Goal: Task Accomplishment & Management: Manage account settings

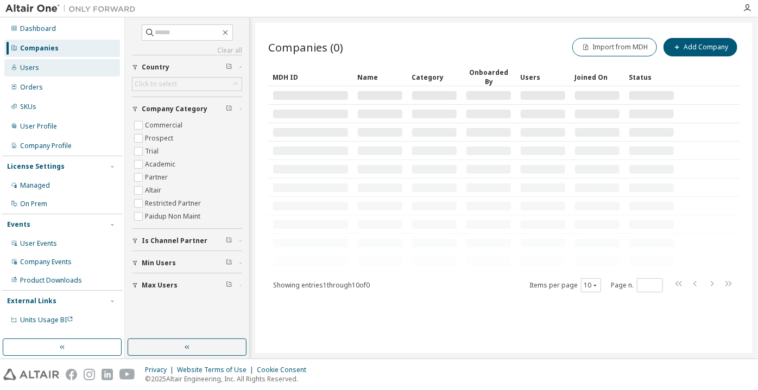
click at [51, 68] on div "Users" at bounding box center [62, 67] width 116 height 17
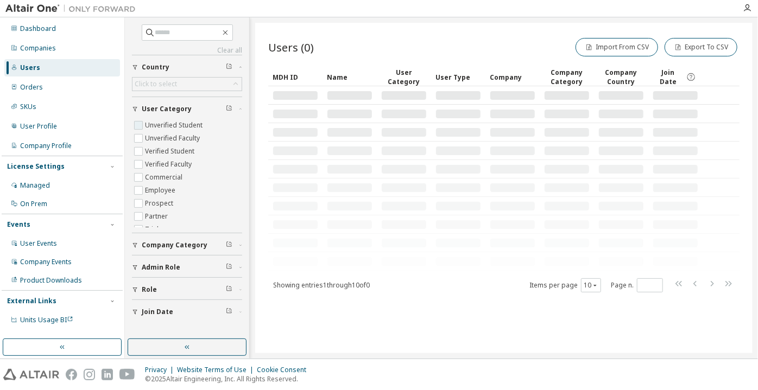
click at [146, 122] on label "Unverified Student" at bounding box center [175, 125] width 60 height 13
click at [173, 348] on button "button" at bounding box center [187, 347] width 119 height 17
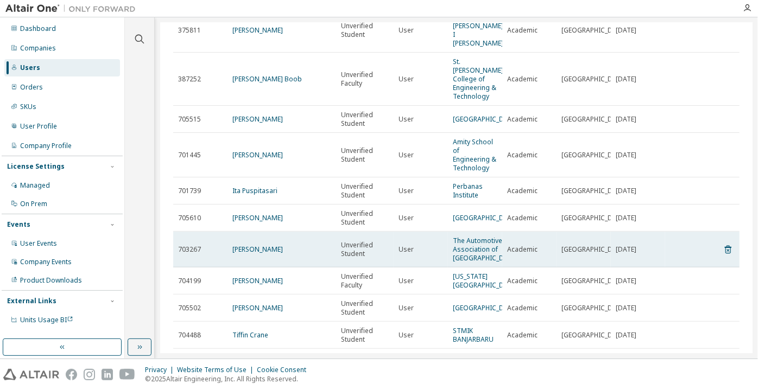
scroll to position [131, 0]
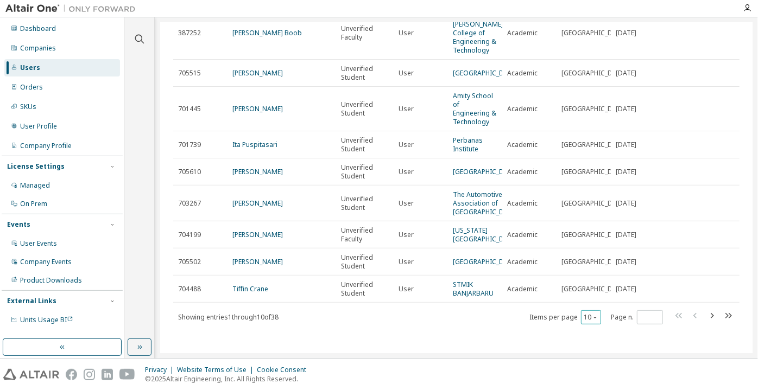
click at [592, 321] on icon "button" at bounding box center [595, 317] width 7 height 7
click at [580, 303] on div "100" at bounding box center [586, 303] width 87 height 13
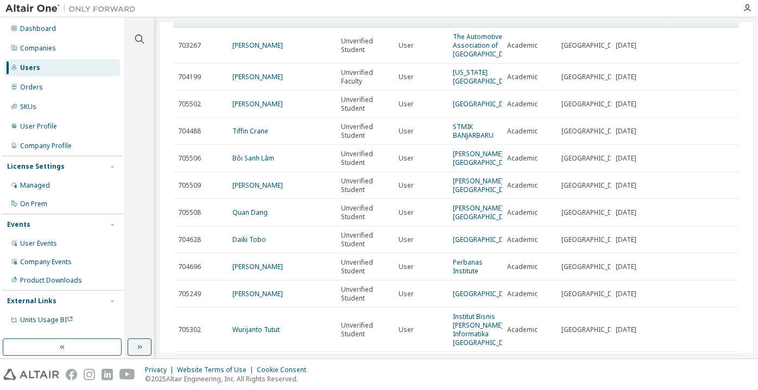
scroll to position [267, 0]
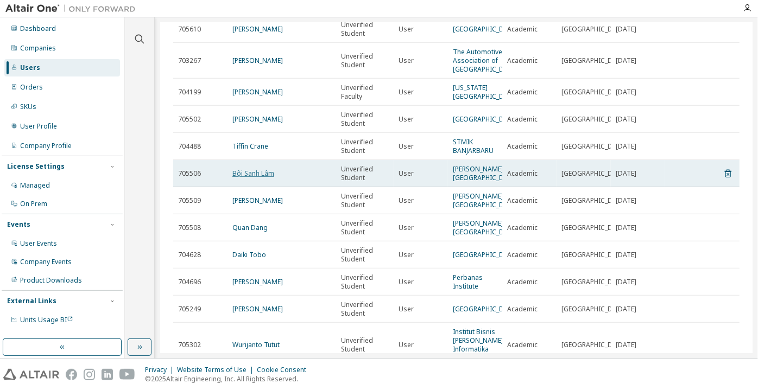
click at [259, 178] on link "Bội Sanh Lâm" at bounding box center [253, 173] width 42 height 9
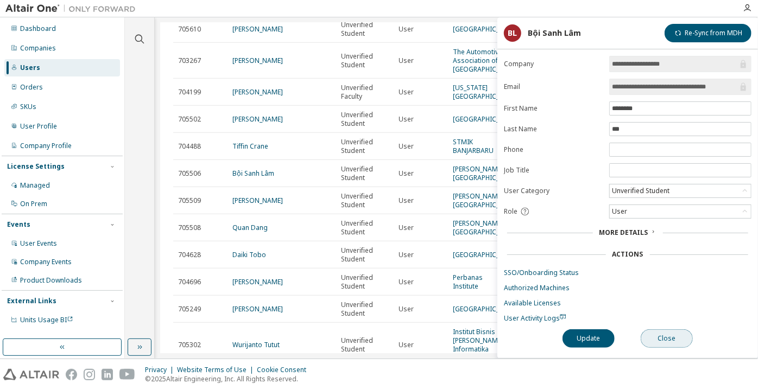
click at [673, 337] on button "Close" at bounding box center [667, 339] width 52 height 18
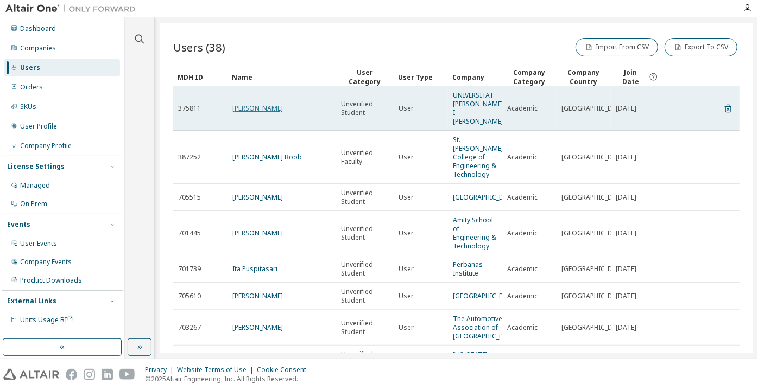
click at [242, 106] on link "Ramon Estalella" at bounding box center [257, 108] width 51 height 9
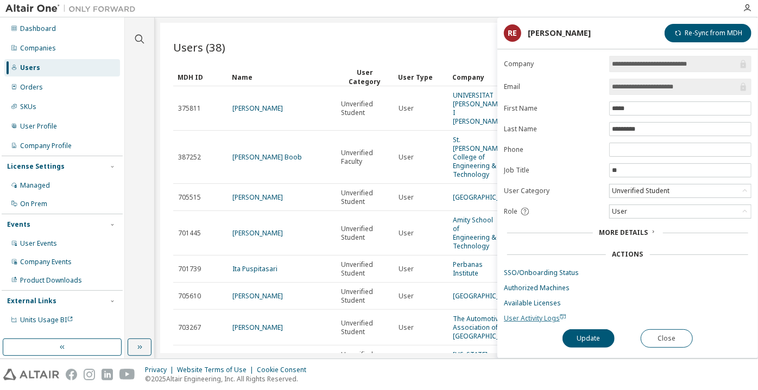
click at [527, 316] on span "User Activity Logs" at bounding box center [535, 318] width 62 height 9
drag, startPoint x: 689, startPoint y: 85, endPoint x: 665, endPoint y: 87, distance: 24.5
click at [665, 87] on input "**********" at bounding box center [675, 86] width 126 height 11
click at [628, 81] on input "**********" at bounding box center [675, 86] width 126 height 11
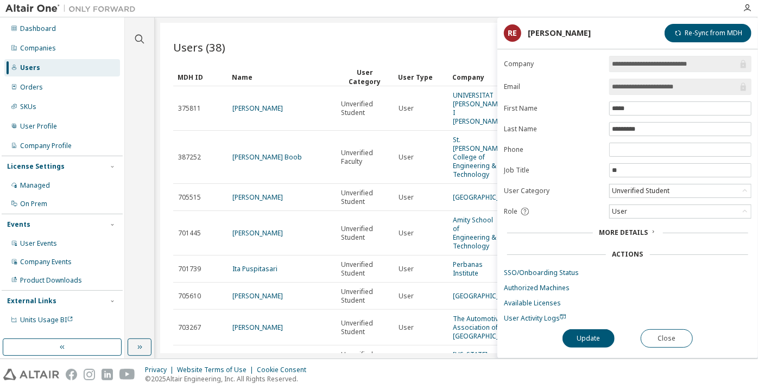
click at [628, 81] on input "**********" at bounding box center [675, 86] width 126 height 11
click at [652, 192] on div "Unverified Student" at bounding box center [640, 191] width 61 height 12
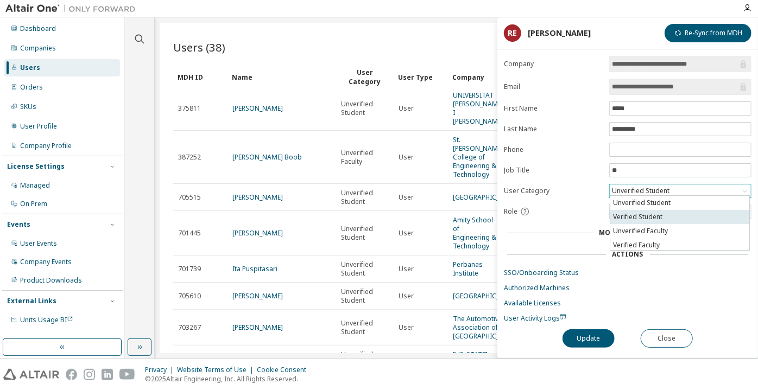
click at [658, 214] on li "Verified Student" at bounding box center [679, 217] width 139 height 14
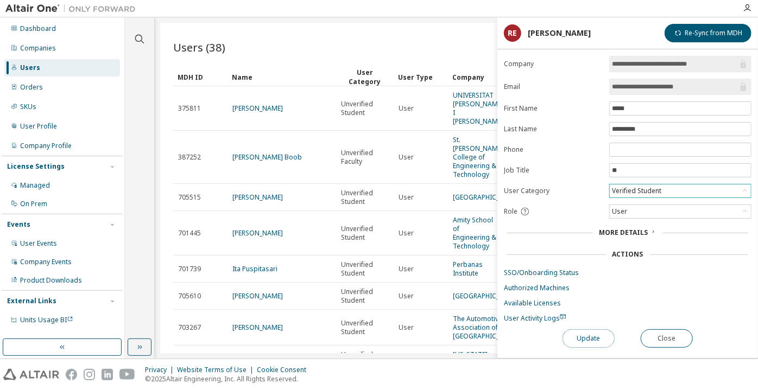
click at [607, 330] on button "Update" at bounding box center [589, 339] width 52 height 18
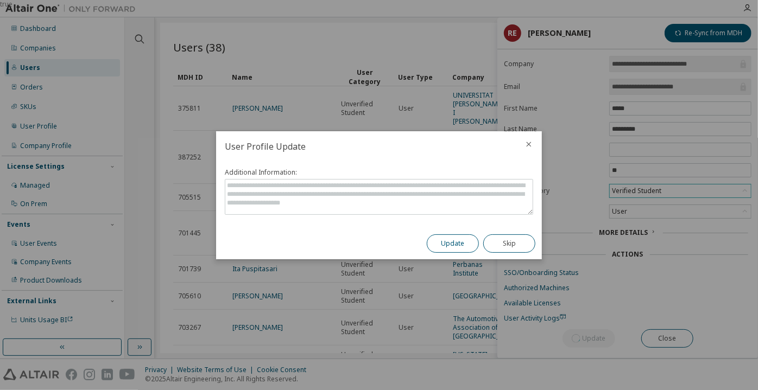
click at [452, 245] on button "Update" at bounding box center [453, 244] width 52 height 18
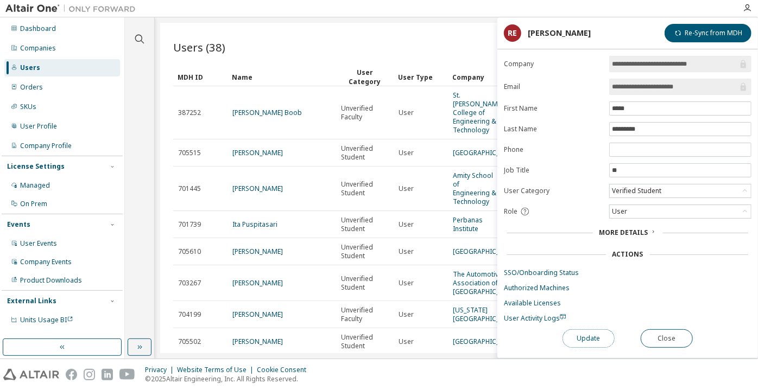
click at [599, 330] on button "Update" at bounding box center [589, 339] width 52 height 18
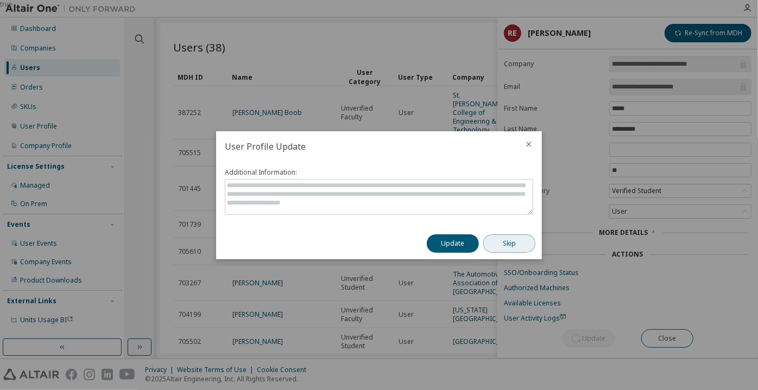
click at [524, 241] on button "Skip" at bounding box center [509, 244] width 52 height 18
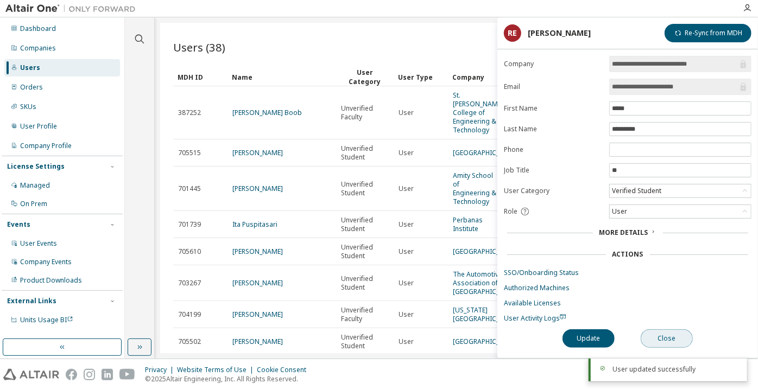
click at [651, 338] on button "Close" at bounding box center [667, 339] width 52 height 18
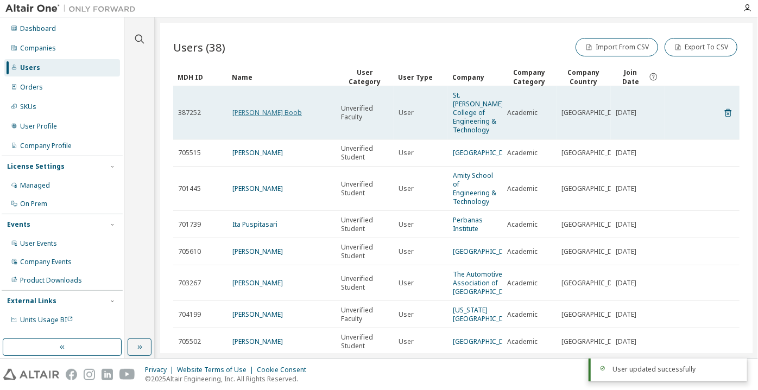
click at [278, 111] on link "Dr. Ghanshyam Boob" at bounding box center [267, 112] width 70 height 9
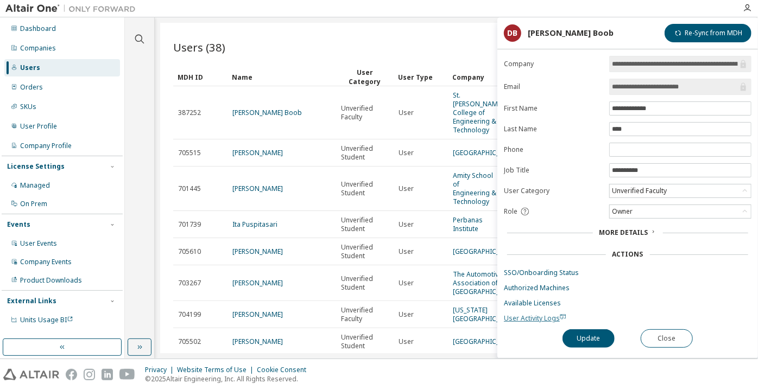
click at [524, 317] on span "User Activity Logs" at bounding box center [535, 318] width 62 height 9
drag, startPoint x: 700, startPoint y: 85, endPoint x: 638, endPoint y: 86, distance: 61.9
click at [638, 86] on input "**********" at bounding box center [675, 86] width 126 height 11
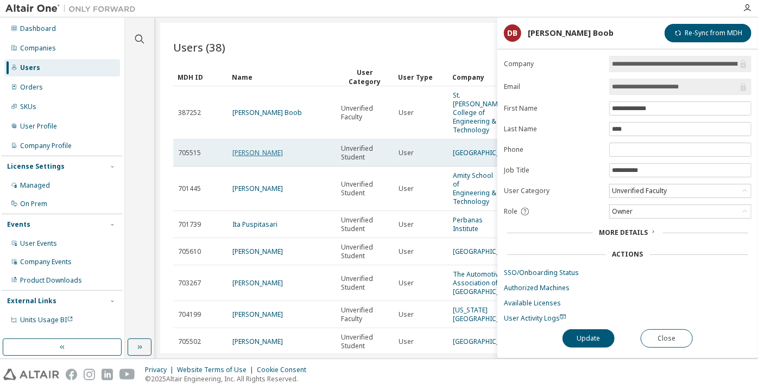
click at [239, 153] on link "Darrian Mitchell" at bounding box center [257, 152] width 51 height 9
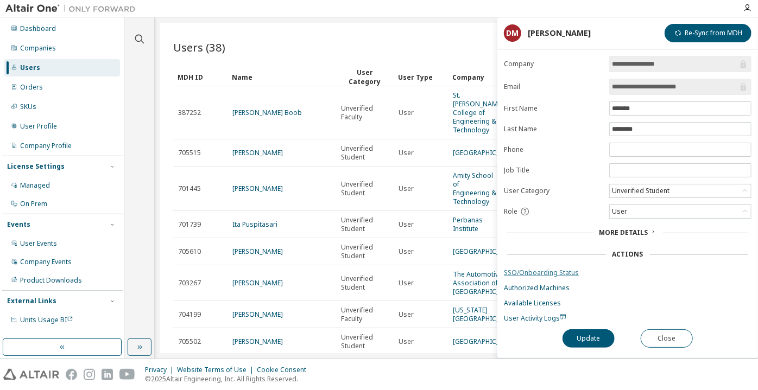
click at [533, 269] on link "SSO/Onboarding Status" at bounding box center [628, 273] width 248 height 9
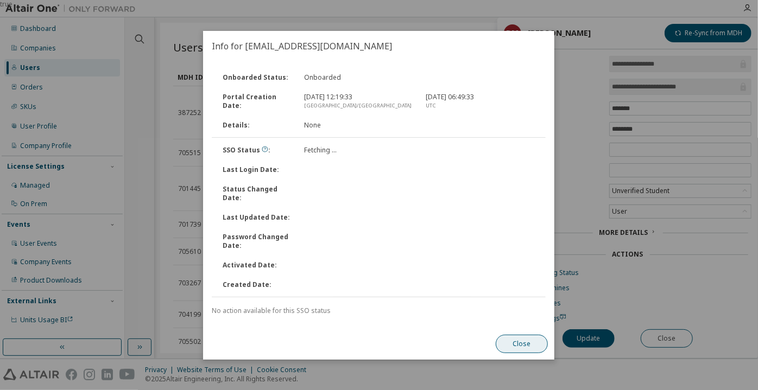
drag, startPoint x: 510, startPoint y: 356, endPoint x: 514, endPoint y: 350, distance: 6.8
click at [513, 351] on div "Close" at bounding box center [522, 344] width 65 height 31
click at [519, 340] on button "Close" at bounding box center [522, 344] width 52 height 18
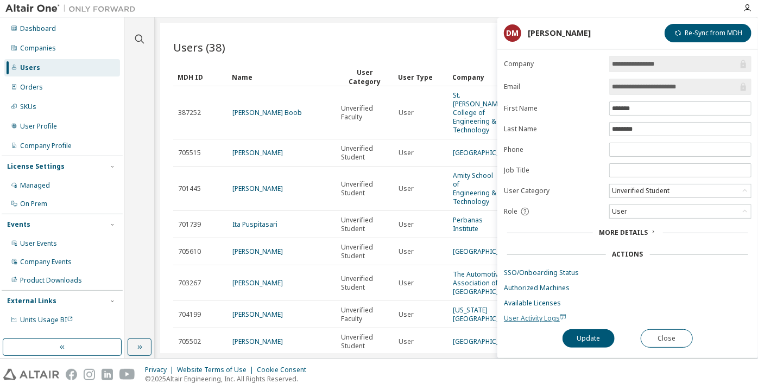
click at [520, 316] on span "User Activity Logs" at bounding box center [535, 318] width 62 height 9
click at [640, 185] on div "Unverified Student" at bounding box center [640, 191] width 61 height 12
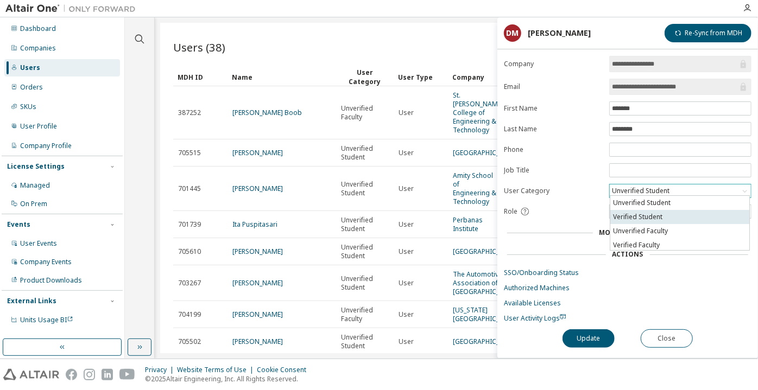
click at [647, 215] on li "Verified Student" at bounding box center [679, 217] width 139 height 14
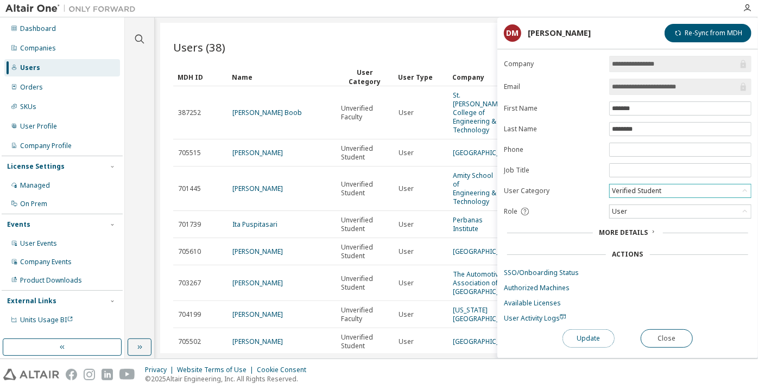
click at [587, 333] on button "Update" at bounding box center [589, 339] width 52 height 18
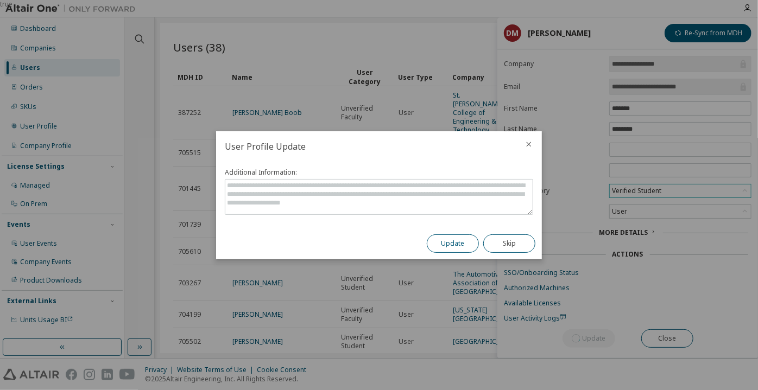
click at [457, 238] on button "Update" at bounding box center [453, 244] width 52 height 18
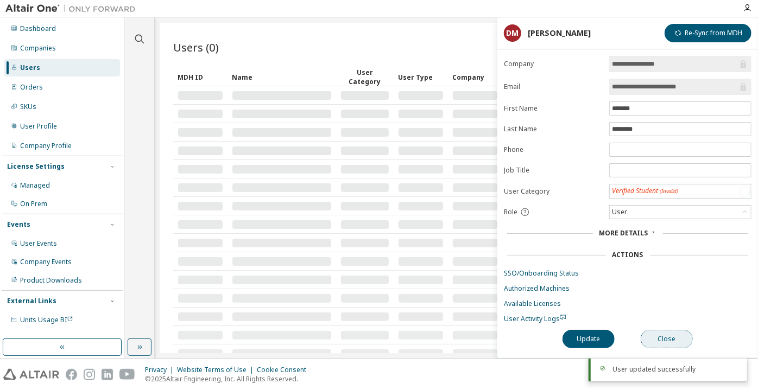
click at [669, 338] on button "Close" at bounding box center [667, 339] width 52 height 18
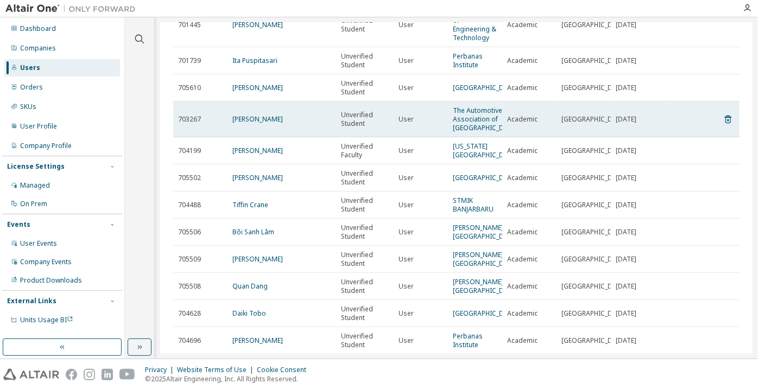
scroll to position [98, 0]
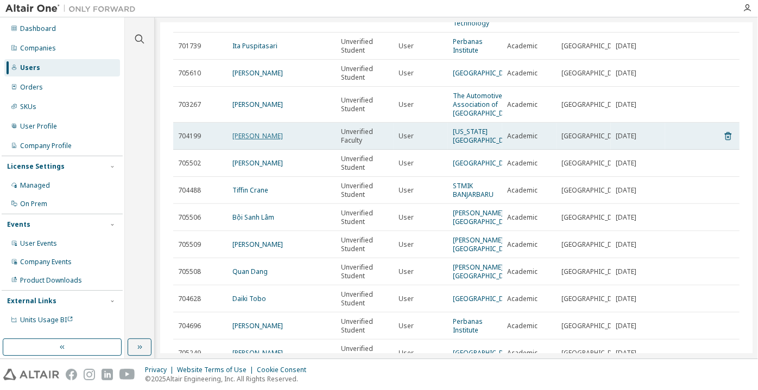
click at [242, 141] on link "Hubert Leo" at bounding box center [257, 135] width 51 height 9
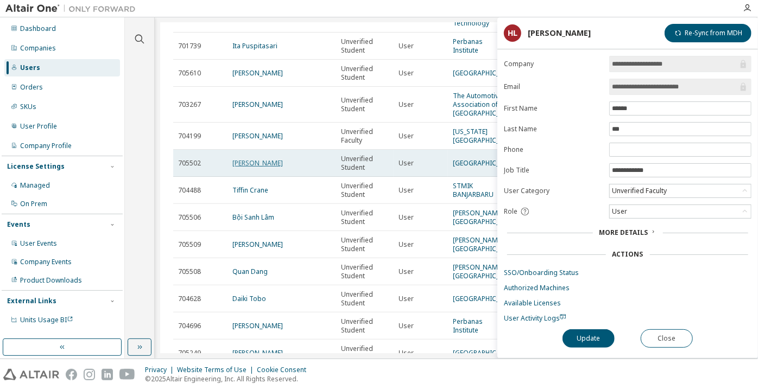
click at [256, 168] on link "Miładowska Alisa" at bounding box center [257, 163] width 51 height 9
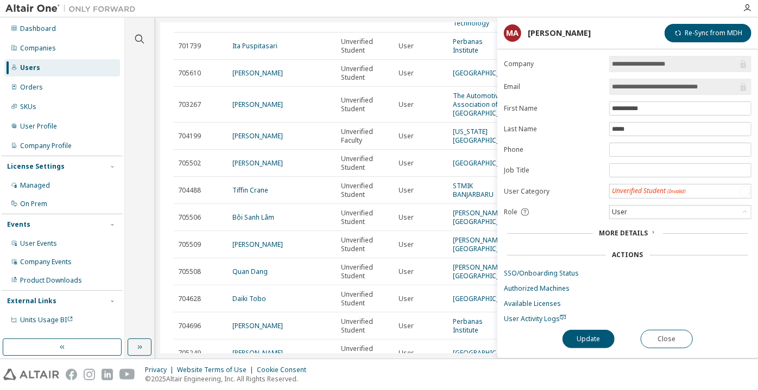
scroll to position [148, 0]
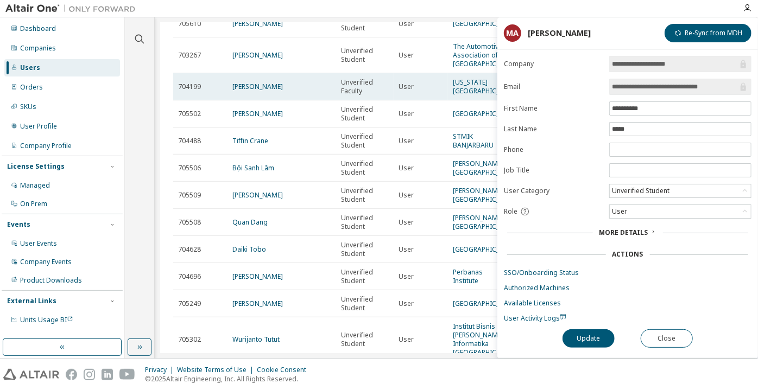
click at [257, 100] on td "Hubert Leo" at bounding box center [282, 86] width 109 height 27
click at [255, 91] on link "Hubert Leo" at bounding box center [257, 86] width 51 height 9
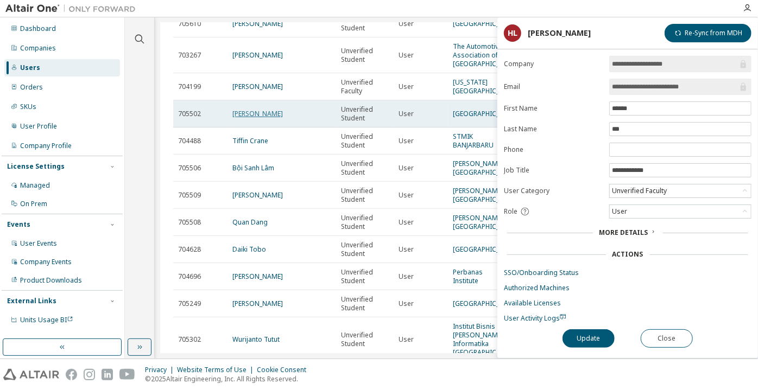
click at [256, 118] on link "Miładowska Alisa" at bounding box center [257, 113] width 51 height 9
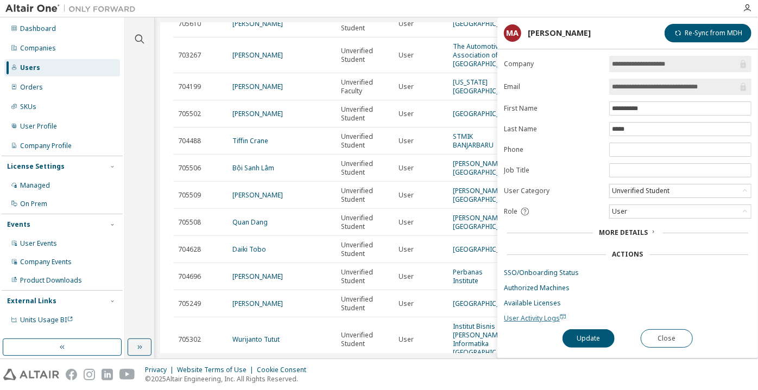
click at [528, 319] on span "User Activity Logs" at bounding box center [535, 318] width 62 height 9
drag, startPoint x: 628, startPoint y: 179, endPoint x: 632, endPoint y: 188, distance: 9.7
click at [628, 179] on form "**********" at bounding box center [628, 189] width 248 height 267
click at [632, 188] on div "Unverified Student" at bounding box center [640, 191] width 61 height 12
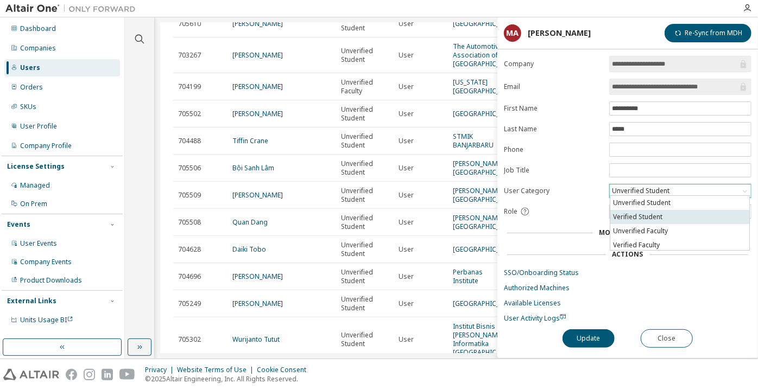
click at [641, 220] on li "Verified Student" at bounding box center [679, 217] width 139 height 14
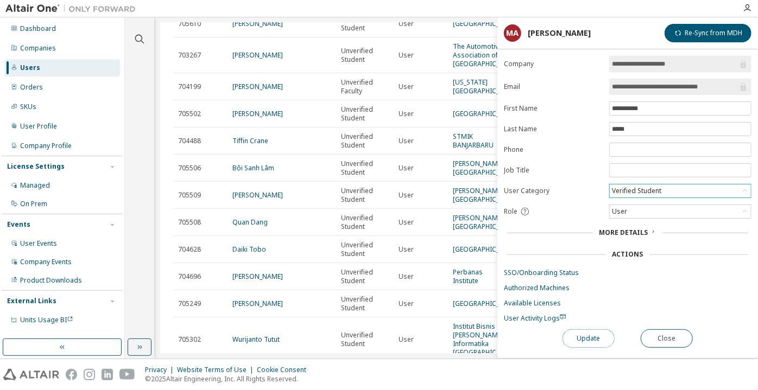
click at [599, 330] on button "Update" at bounding box center [589, 339] width 52 height 18
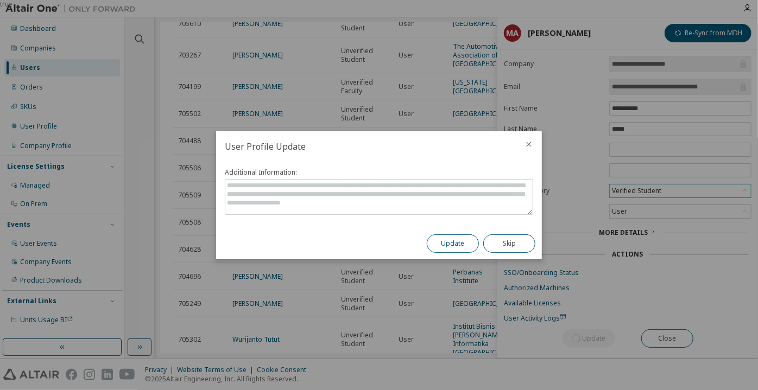
click at [449, 243] on button "Update" at bounding box center [453, 244] width 52 height 18
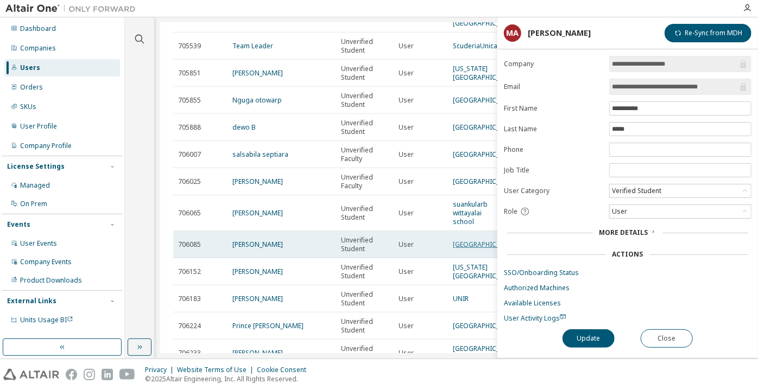
scroll to position [345, 0]
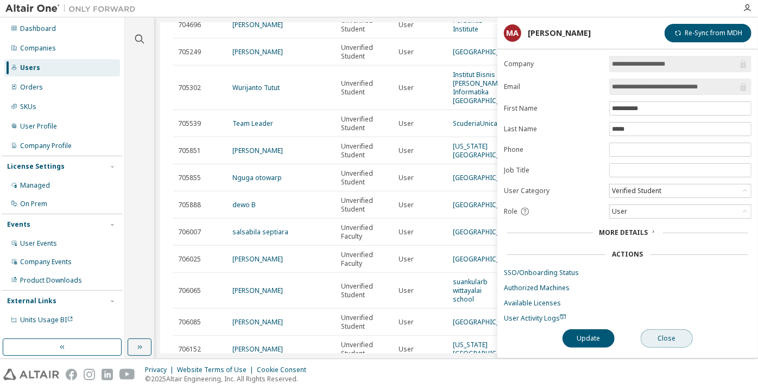
click at [661, 340] on button "Close" at bounding box center [667, 339] width 52 height 18
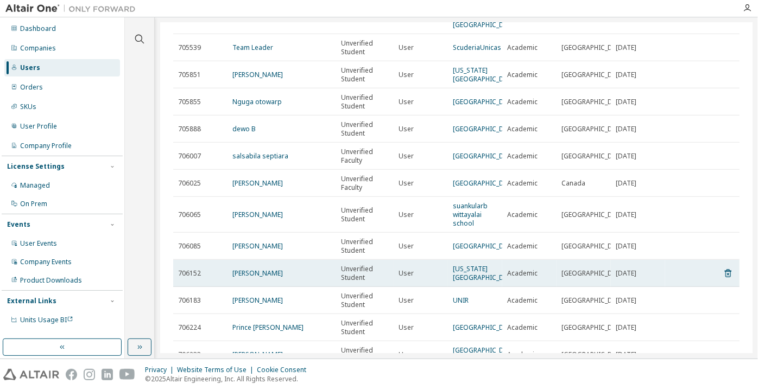
scroll to position [543, 0]
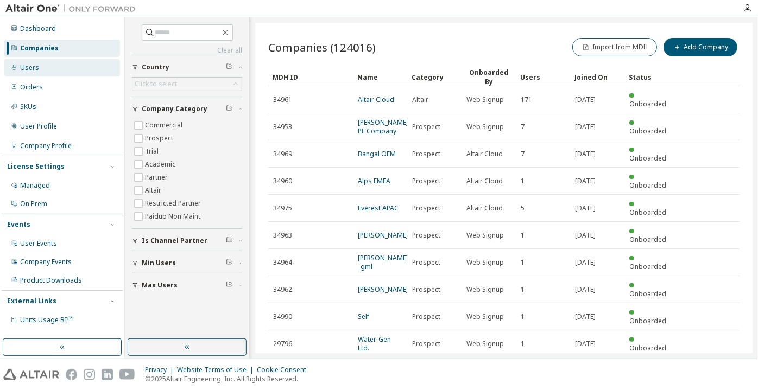
click at [64, 65] on div "Users" at bounding box center [62, 67] width 116 height 17
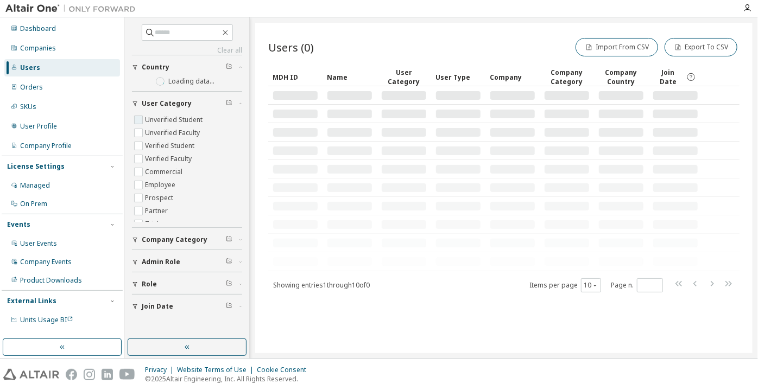
click at [172, 116] on label "Unverified Student" at bounding box center [175, 120] width 60 height 13
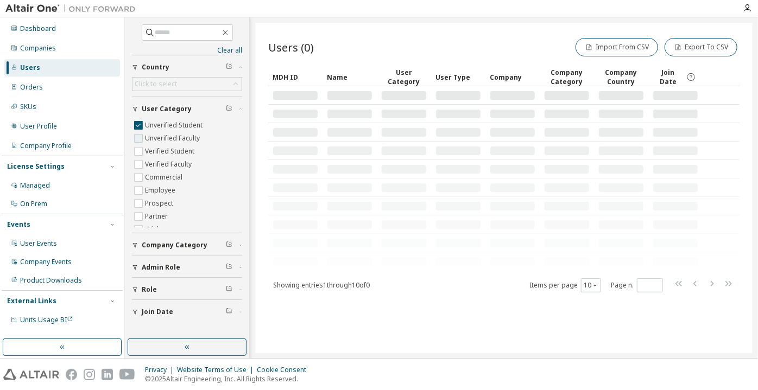
click at [173, 128] on label "Unverified Student" at bounding box center [175, 125] width 60 height 13
click at [173, 135] on label "Unverified Faculty" at bounding box center [173, 138] width 57 height 13
click at [172, 125] on label "Unverified Student" at bounding box center [175, 125] width 60 height 13
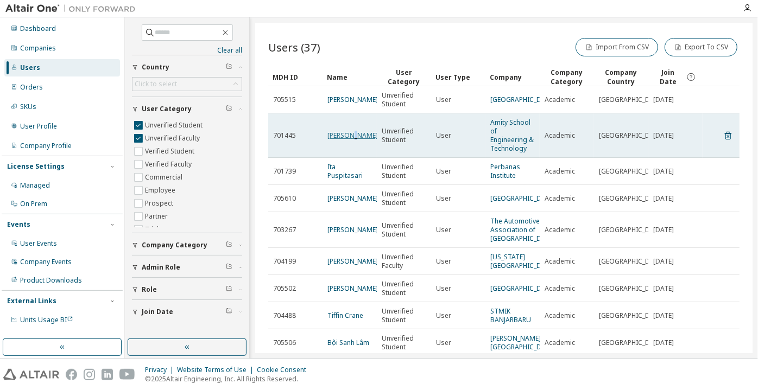
click at [350, 137] on link "jihwan shin" at bounding box center [352, 135] width 51 height 9
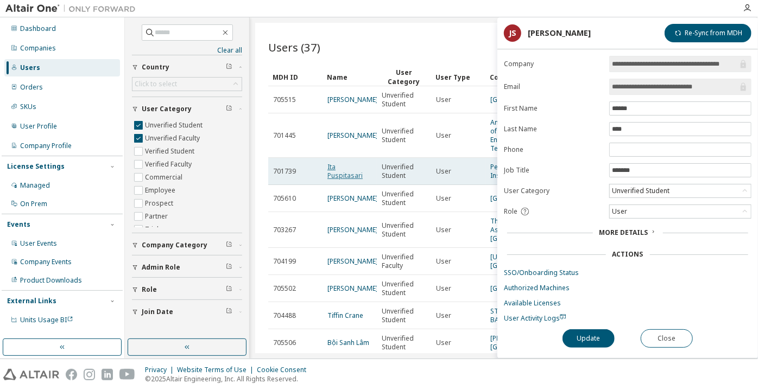
click at [344, 168] on link "Ita Puspitasari" at bounding box center [344, 171] width 35 height 18
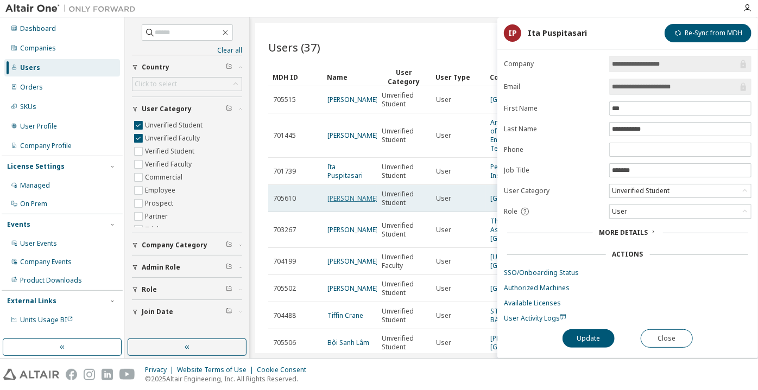
click at [339, 194] on link "Sebastian Michael" at bounding box center [352, 198] width 51 height 9
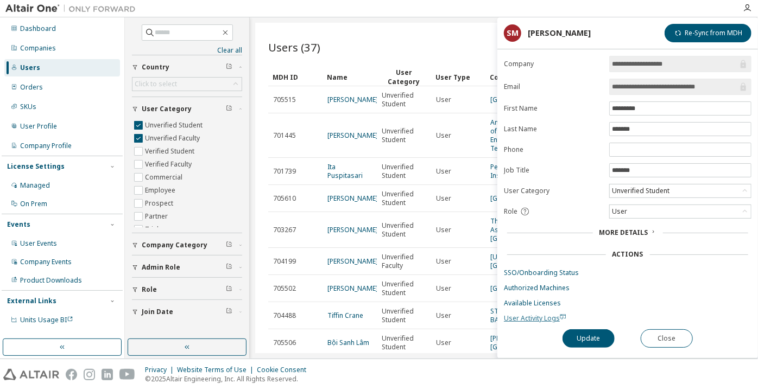
click at [524, 316] on span "User Activity Logs" at bounding box center [535, 318] width 62 height 9
click at [647, 189] on div "Unverified Student" at bounding box center [640, 191] width 61 height 12
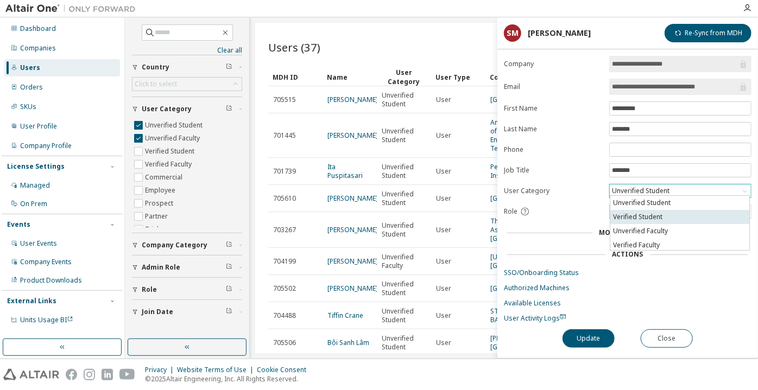
click at [647, 222] on li "Verified Student" at bounding box center [679, 217] width 139 height 14
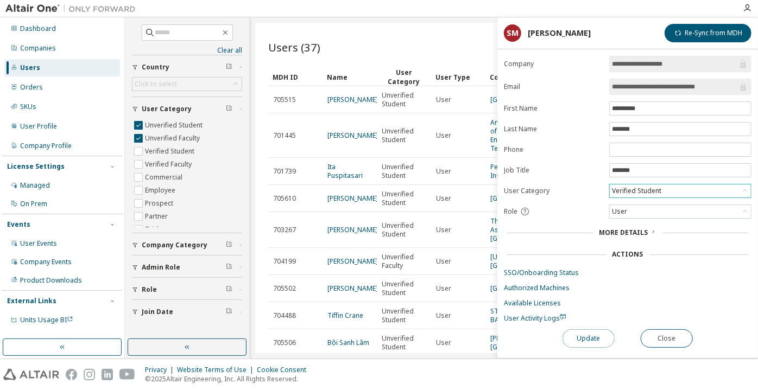
click at [587, 335] on button "Update" at bounding box center [589, 339] width 52 height 18
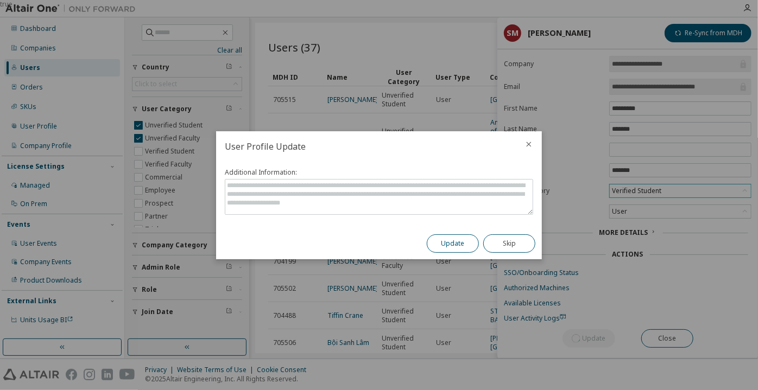
click at [433, 244] on button "Update" at bounding box center [453, 244] width 52 height 18
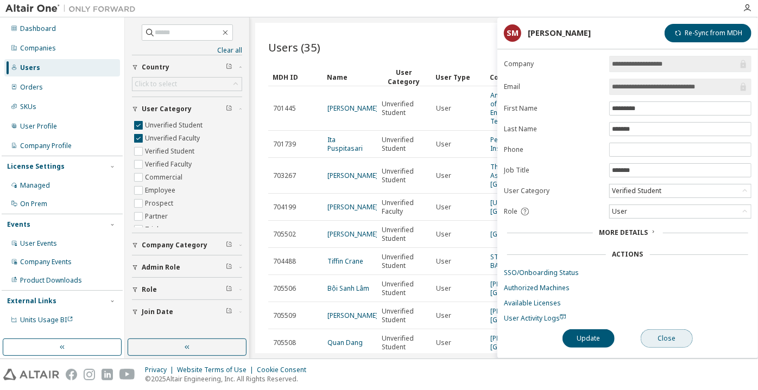
click at [654, 333] on button "Close" at bounding box center [667, 339] width 52 height 18
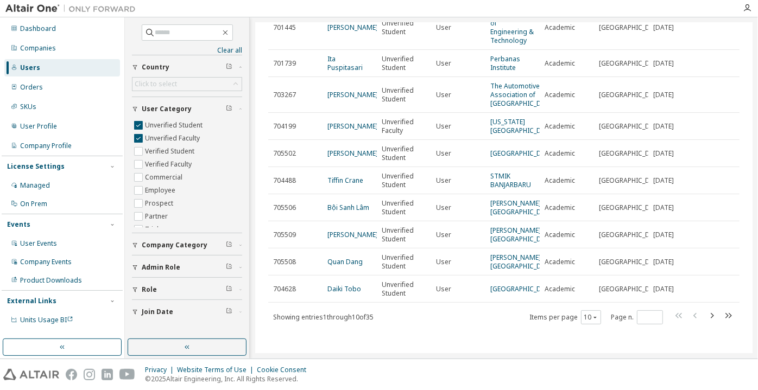
scroll to position [105, 0]
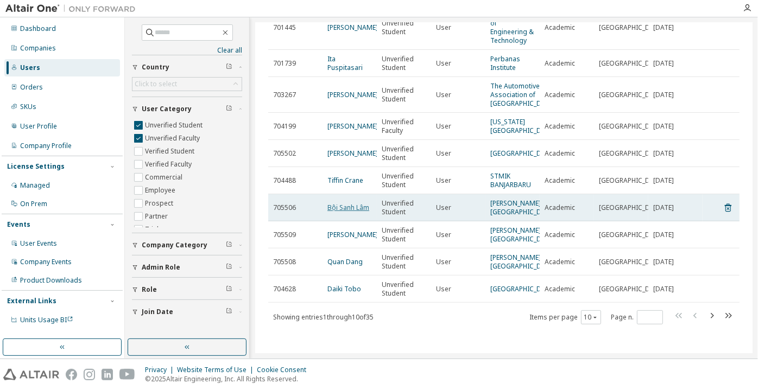
click at [365, 203] on link "Bội Sanh Lâm" at bounding box center [348, 207] width 42 height 9
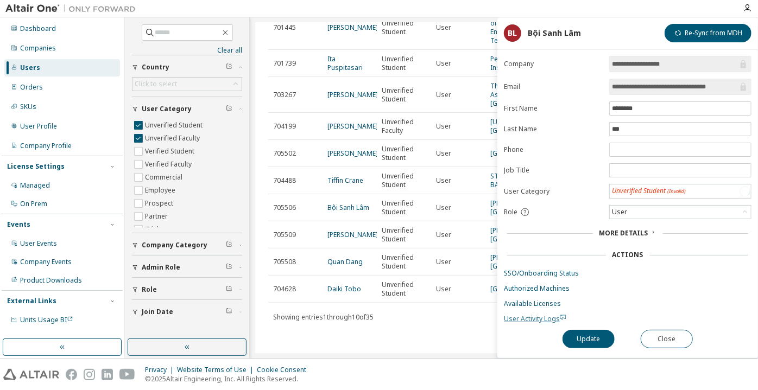
click at [537, 314] on span "User Activity Logs" at bounding box center [535, 318] width 62 height 9
click at [610, 188] on div "Unverified Student" at bounding box center [640, 191] width 61 height 12
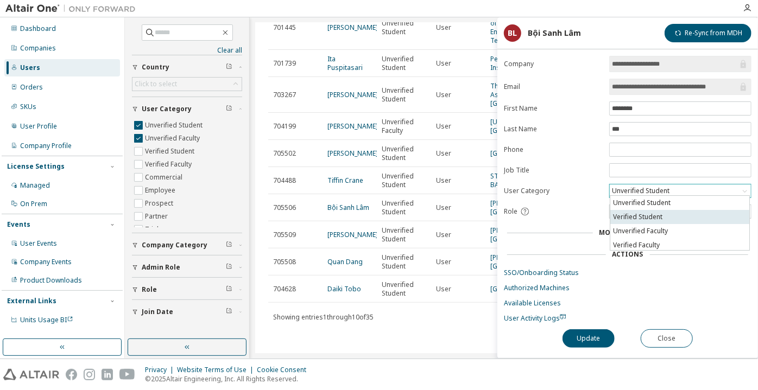
click at [632, 222] on li "Verified Student" at bounding box center [679, 217] width 139 height 14
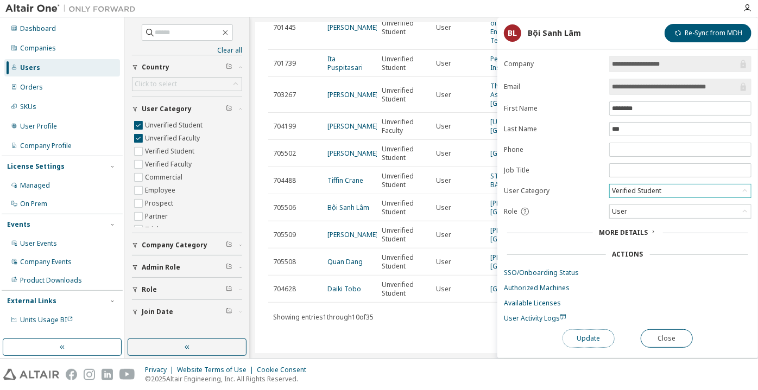
click at [589, 338] on button "Update" at bounding box center [589, 339] width 52 height 18
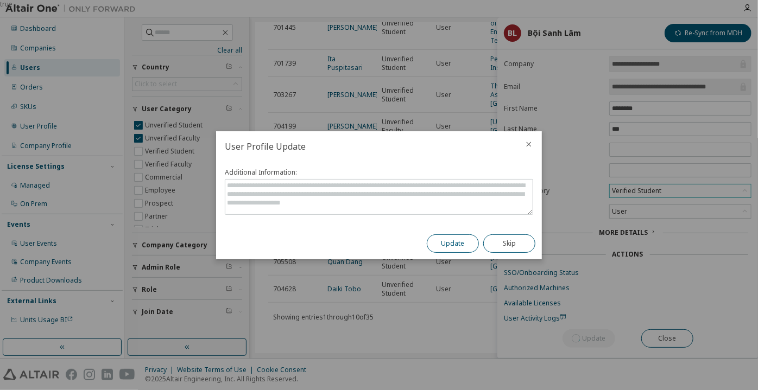
click at [466, 250] on button "Update" at bounding box center [453, 244] width 52 height 18
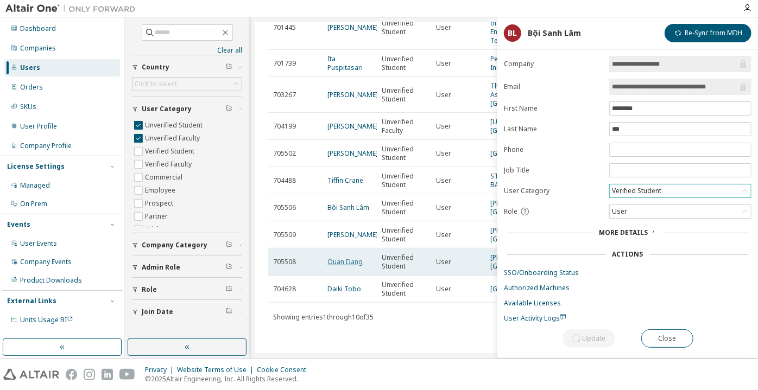
click at [336, 257] on link "Quan Dang" at bounding box center [344, 261] width 35 height 9
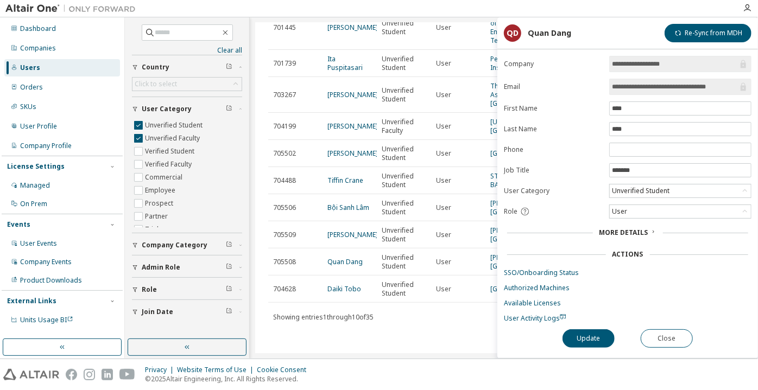
click at [642, 192] on div "Unverified Student" at bounding box center [640, 191] width 61 height 12
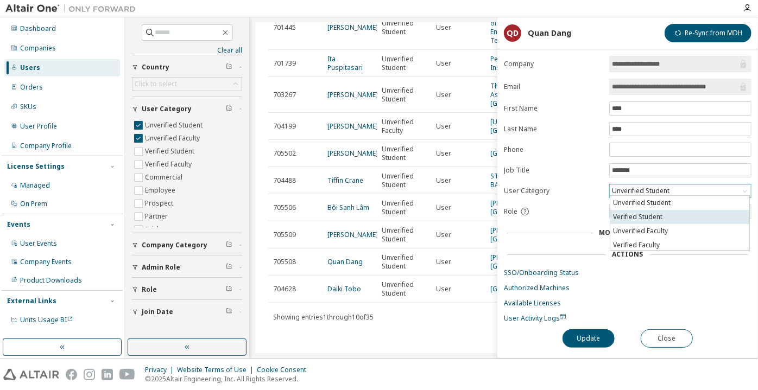
click at [653, 213] on li "Verified Student" at bounding box center [679, 217] width 139 height 14
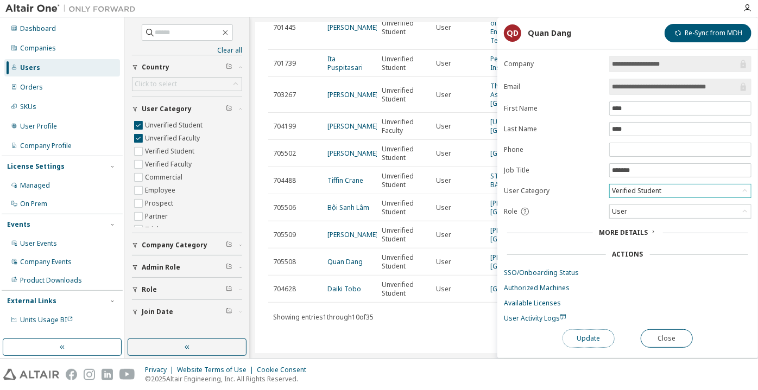
click at [590, 335] on button "Update" at bounding box center [589, 339] width 52 height 18
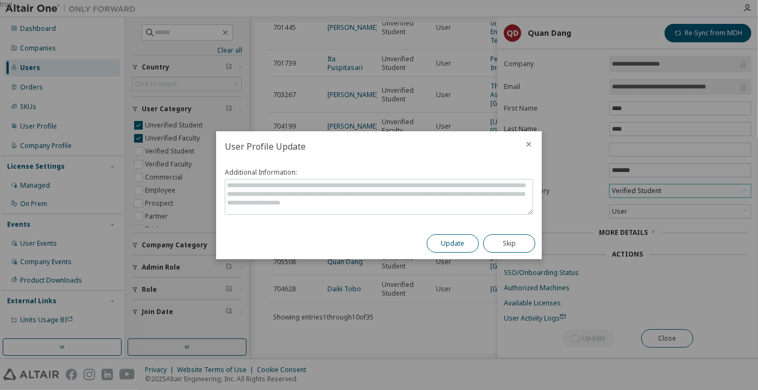
click at [463, 249] on button "Update" at bounding box center [453, 244] width 52 height 18
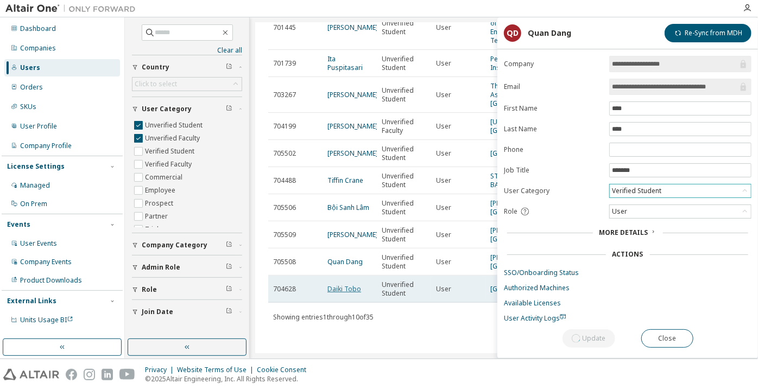
click at [352, 285] on link "Daiki Tobo" at bounding box center [344, 289] width 34 height 9
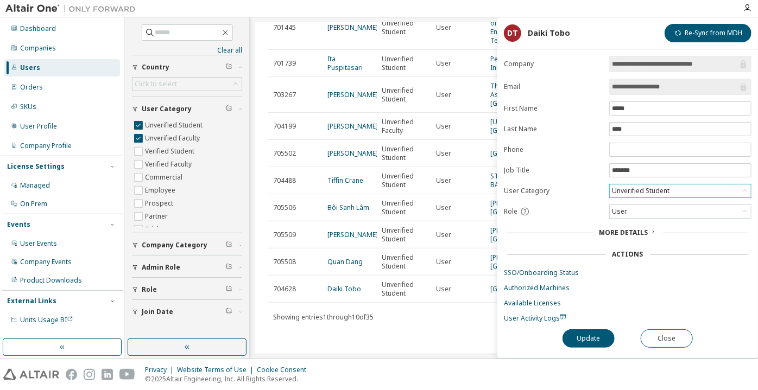
click at [632, 186] on div "Unverified Student" at bounding box center [640, 191] width 61 height 12
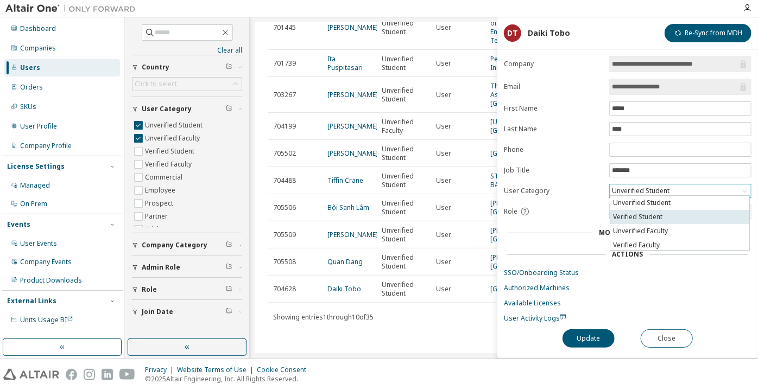
click at [645, 215] on li "Verified Student" at bounding box center [679, 217] width 139 height 14
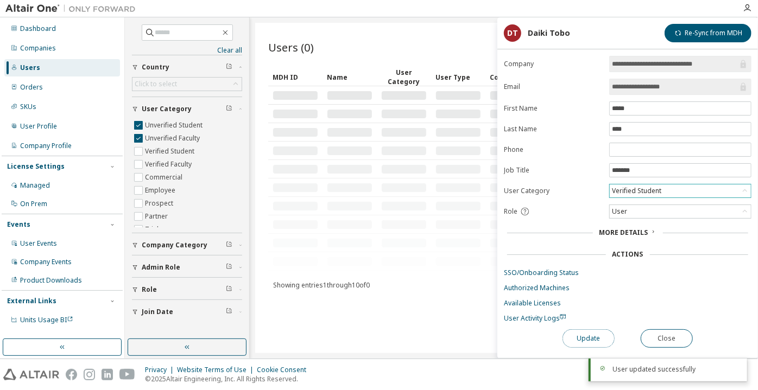
click at [594, 330] on button "Update" at bounding box center [589, 339] width 52 height 18
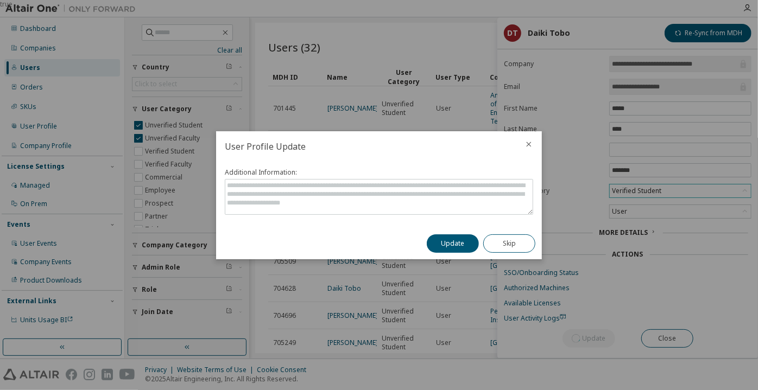
click at [528, 143] on icon "close" at bounding box center [529, 144] width 9 height 9
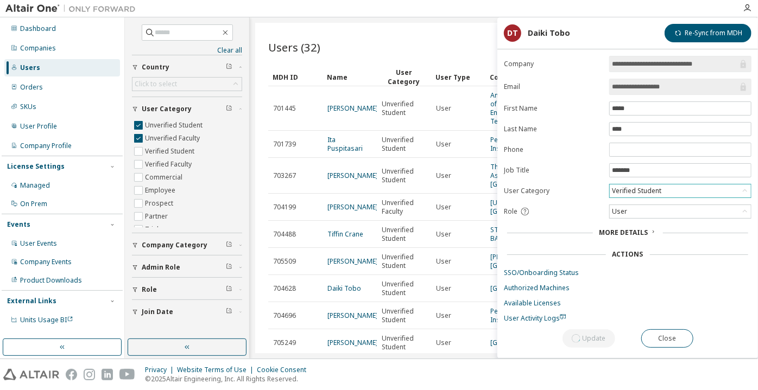
click at [643, 89] on input "**********" at bounding box center [675, 86] width 126 height 11
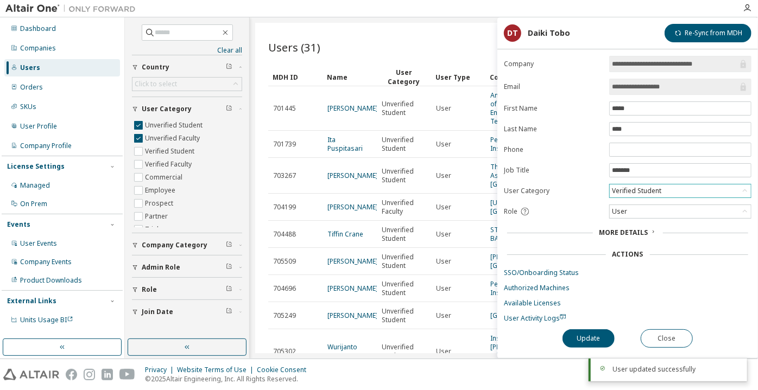
click at [647, 187] on div "Verified Student" at bounding box center [636, 191] width 53 height 12
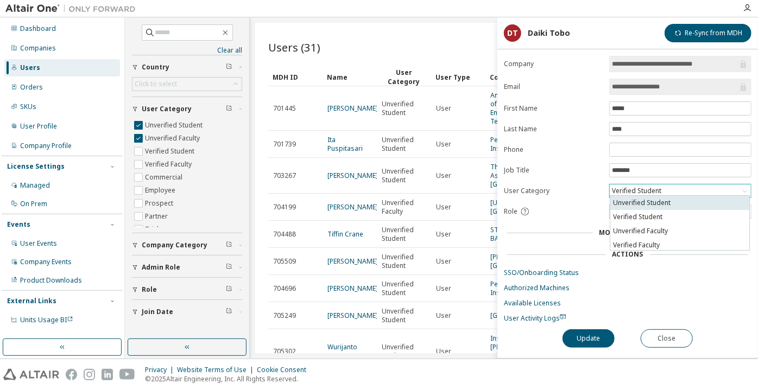
click at [644, 204] on li "Unverified Student" at bounding box center [679, 203] width 139 height 14
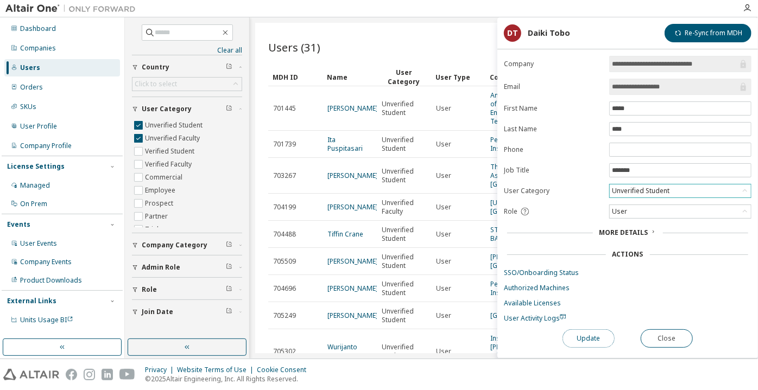
click at [585, 333] on button "Update" at bounding box center [589, 339] width 52 height 18
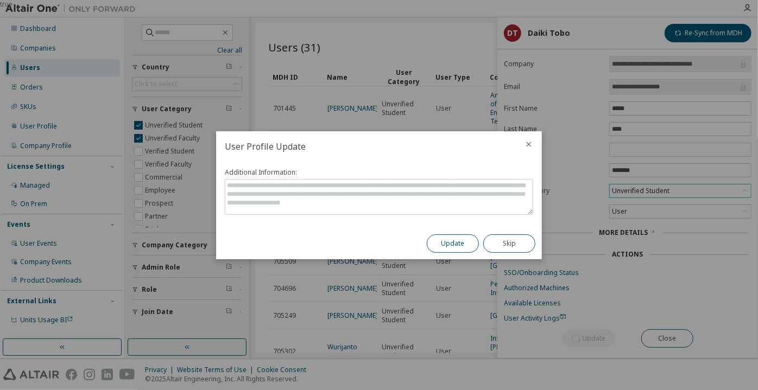
click at [445, 249] on button "Update" at bounding box center [453, 244] width 52 height 18
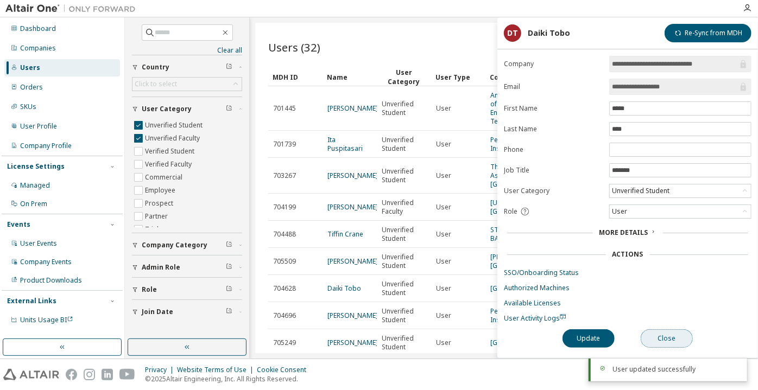
click at [652, 335] on button "Close" at bounding box center [667, 339] width 52 height 18
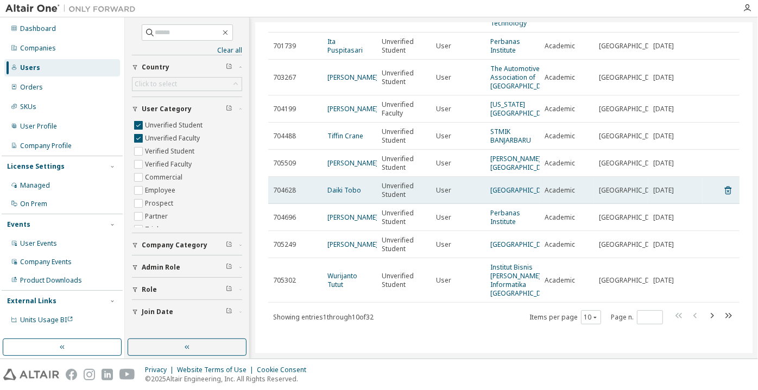
scroll to position [131, 0]
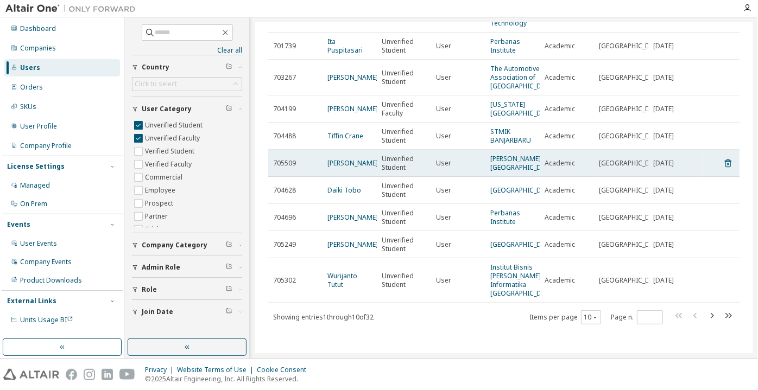
click at [342, 150] on td "thinh huynh" at bounding box center [350, 163] width 54 height 27
click at [349, 159] on link "thinh huynh" at bounding box center [352, 163] width 51 height 9
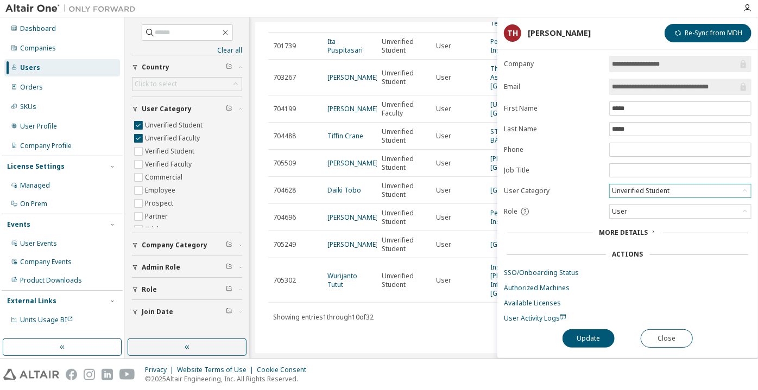
click at [625, 191] on div "Unverified Student" at bounding box center [640, 191] width 61 height 12
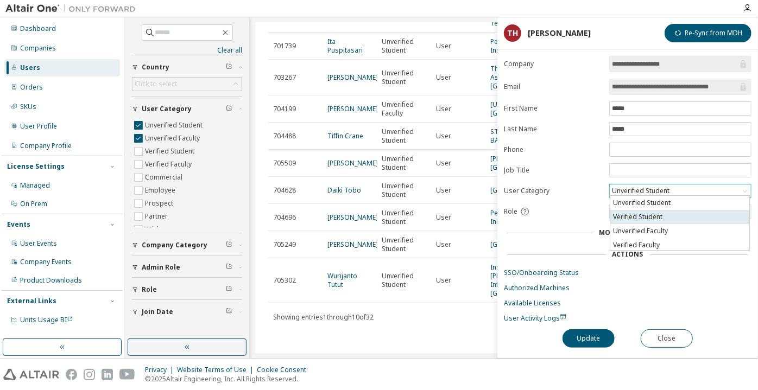
click at [633, 217] on li "Verified Student" at bounding box center [679, 217] width 139 height 14
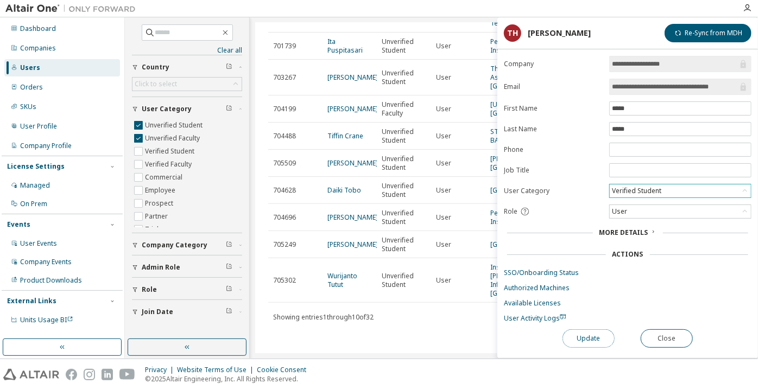
click at [581, 339] on button "Update" at bounding box center [589, 339] width 52 height 18
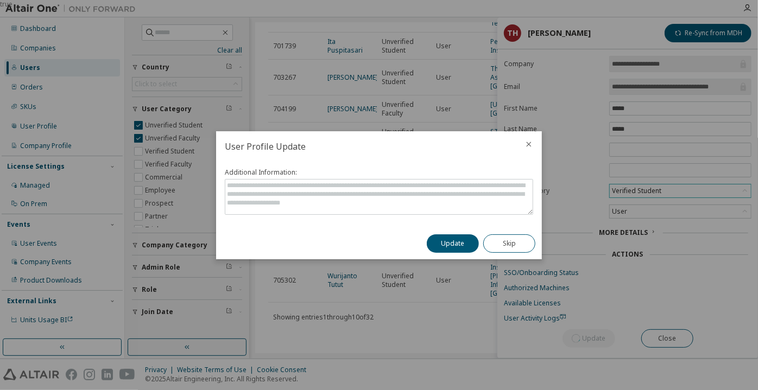
click at [468, 238] on button "Update" at bounding box center [453, 244] width 52 height 18
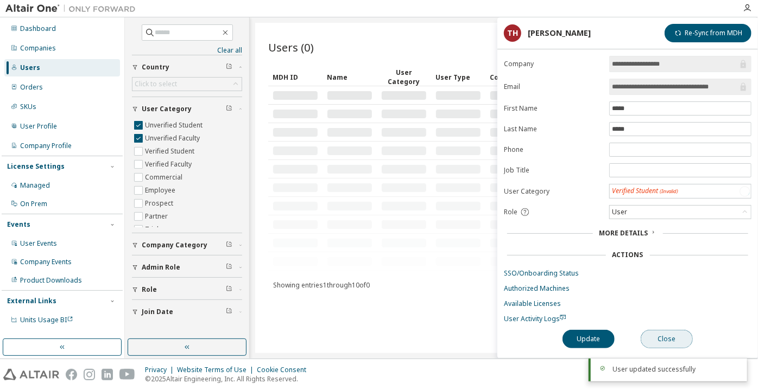
click at [660, 333] on button "Close" at bounding box center [667, 339] width 52 height 18
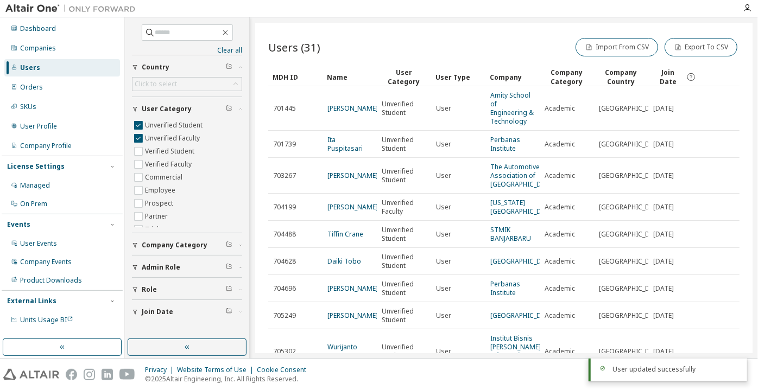
click at [590, 275] on td "Academic" at bounding box center [567, 261] width 54 height 27
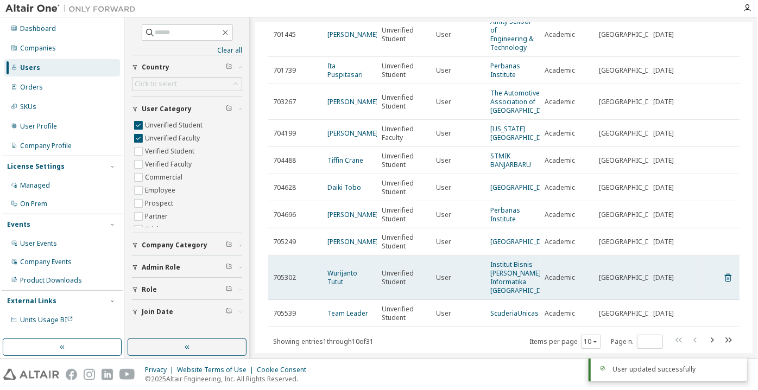
scroll to position [131, 0]
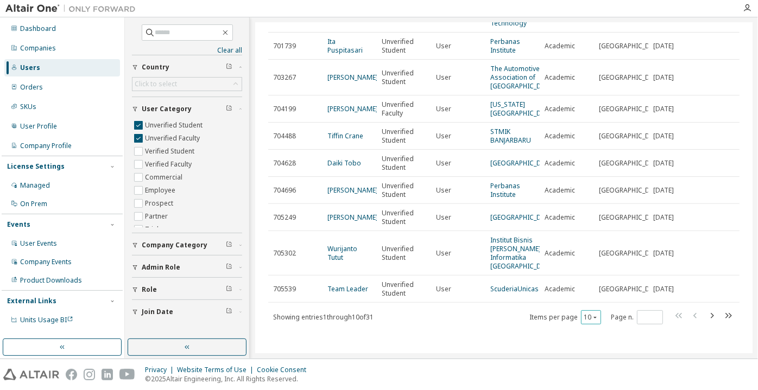
click at [592, 317] on icon "button" at bounding box center [595, 317] width 7 height 7
click at [579, 298] on div "100" at bounding box center [586, 303] width 87 height 13
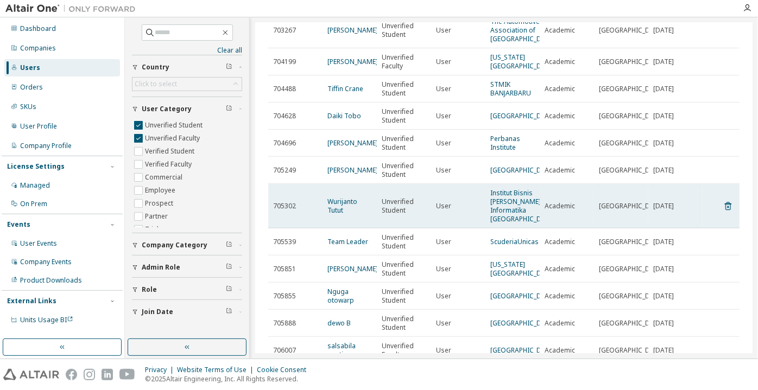
scroll to position [148, 0]
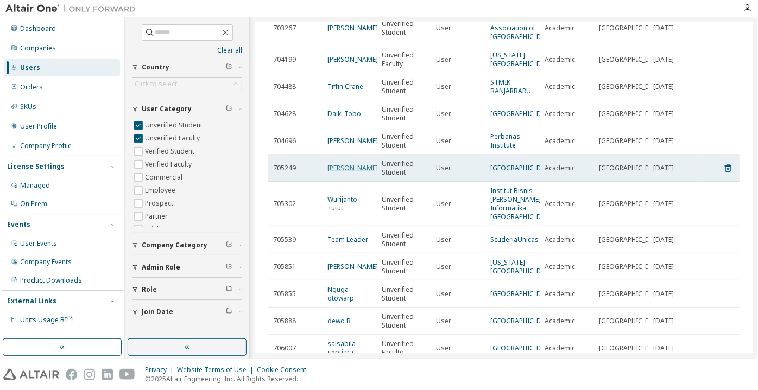
click at [336, 173] on link "Ashlee McCarty" at bounding box center [352, 167] width 51 height 9
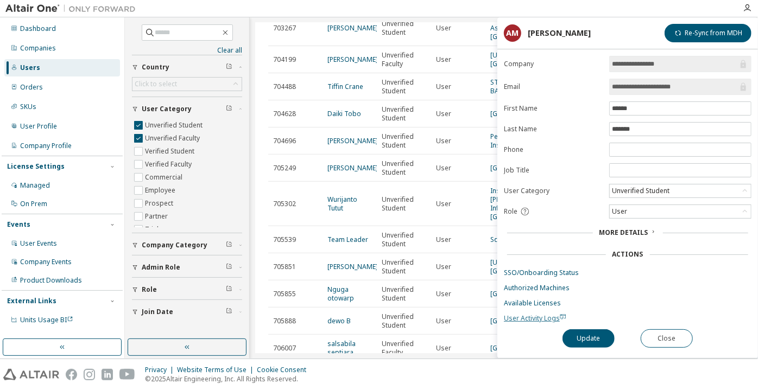
click at [515, 316] on span "User Activity Logs" at bounding box center [535, 318] width 62 height 9
click at [641, 193] on div "Unverified Student" at bounding box center [640, 191] width 61 height 12
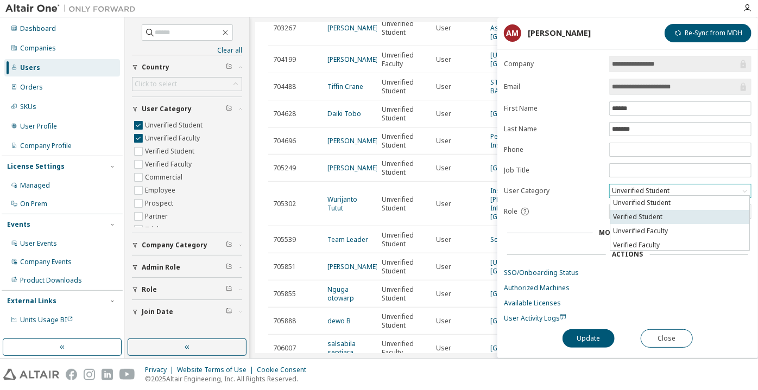
click at [641, 217] on li "Verified Student" at bounding box center [679, 217] width 139 height 14
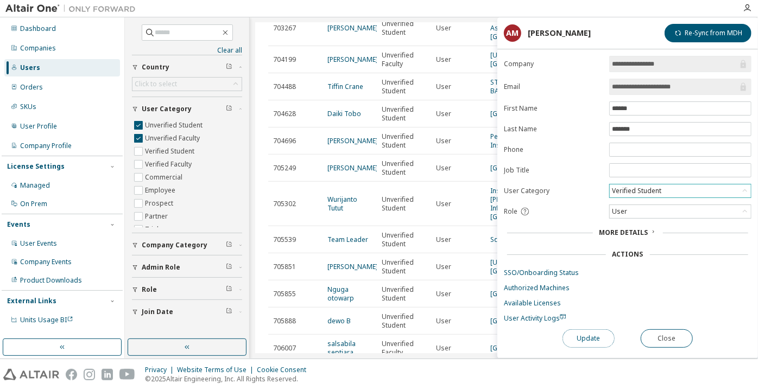
click at [607, 338] on button "Update" at bounding box center [589, 339] width 52 height 18
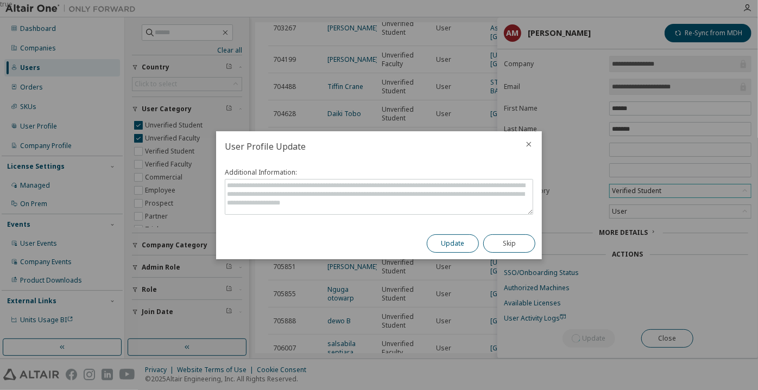
click at [468, 239] on button "Update" at bounding box center [453, 244] width 52 height 18
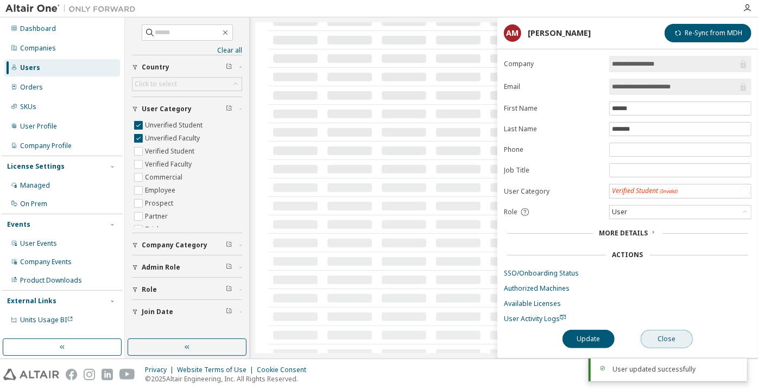
click at [683, 340] on button "Close" at bounding box center [667, 339] width 52 height 18
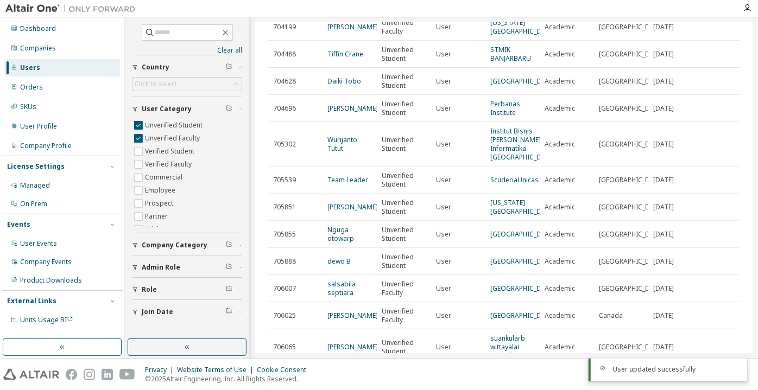
scroll to position [197, 0]
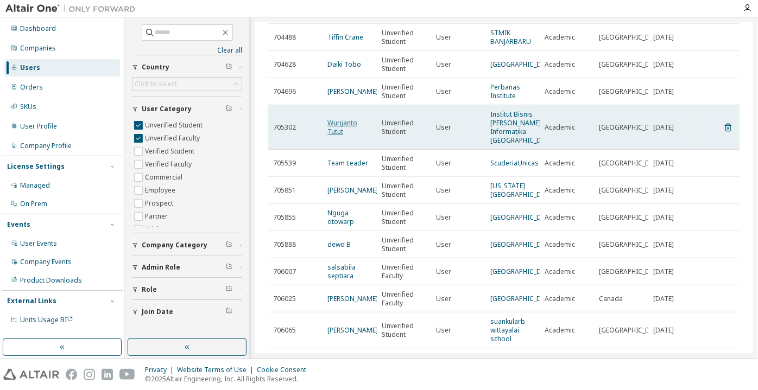
click at [337, 136] on link "Wurijanto Tutut" at bounding box center [342, 127] width 30 height 18
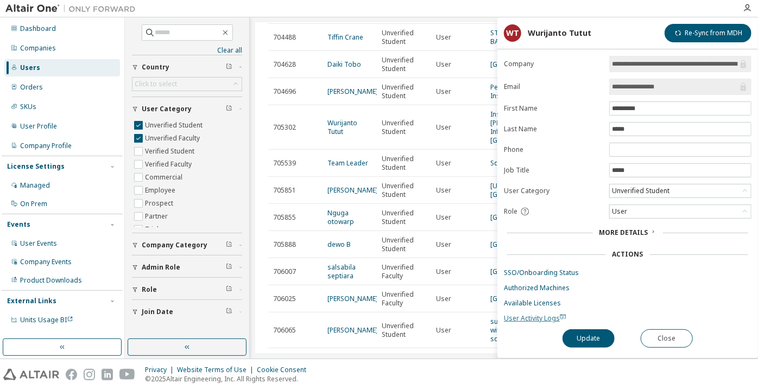
click at [524, 318] on span "User Activity Logs" at bounding box center [535, 318] width 62 height 9
click at [625, 193] on div "Unverified Student" at bounding box center [640, 191] width 61 height 12
click at [646, 245] on li "Verified Faculty" at bounding box center [679, 245] width 139 height 14
click at [583, 331] on button "Update" at bounding box center [589, 339] width 52 height 18
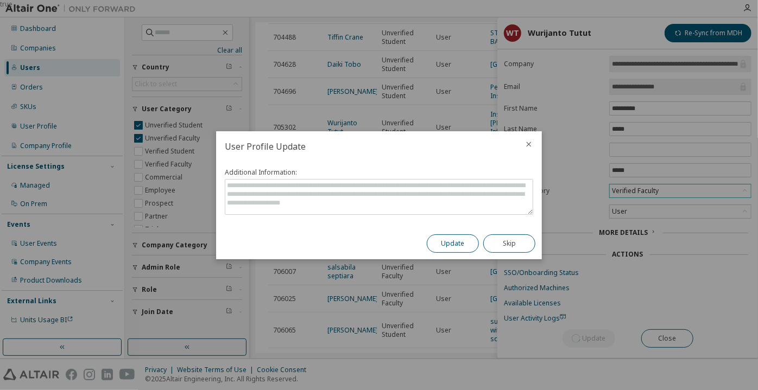
click at [468, 251] on button "Update" at bounding box center [453, 244] width 52 height 18
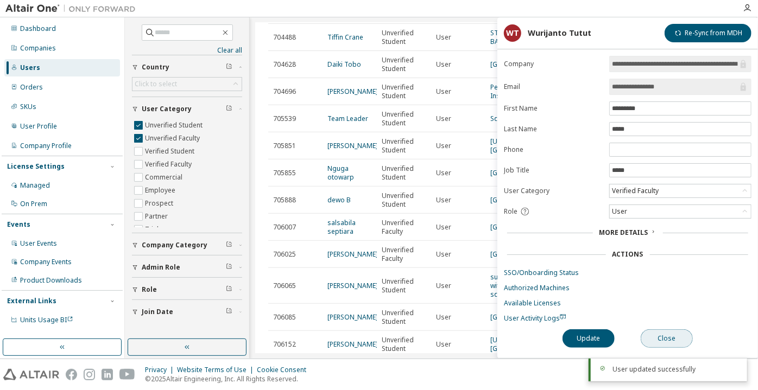
click at [671, 330] on button "Close" at bounding box center [667, 339] width 52 height 18
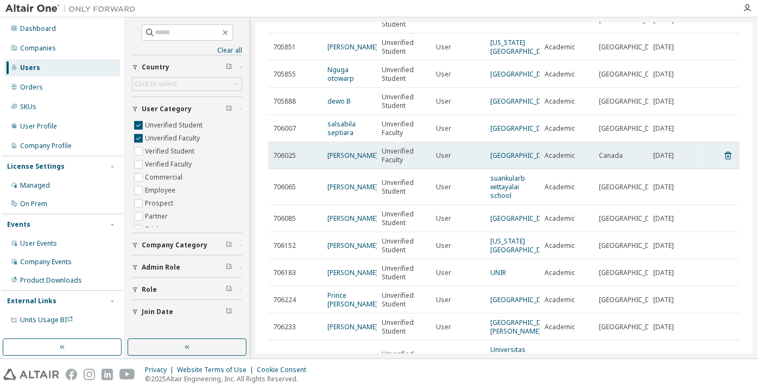
scroll to position [247, 0]
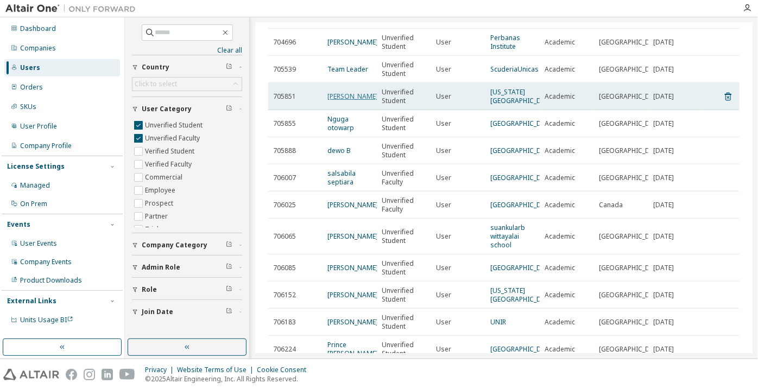
click at [349, 101] on link "Nitin Joshi" at bounding box center [352, 96] width 51 height 9
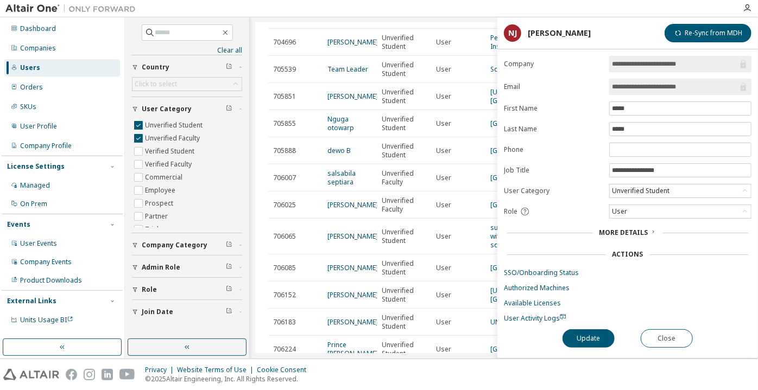
drag, startPoint x: 699, startPoint y: 85, endPoint x: 648, endPoint y: 89, distance: 51.8
click at [648, 89] on input "**********" at bounding box center [675, 86] width 126 height 11
click at [663, 330] on button "Close" at bounding box center [667, 339] width 52 height 18
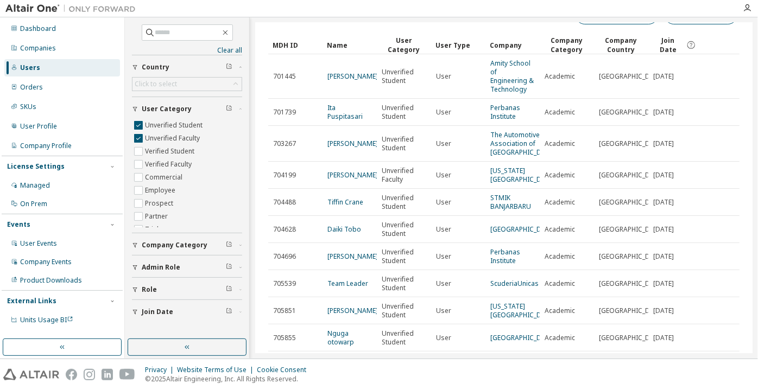
scroll to position [49, 0]
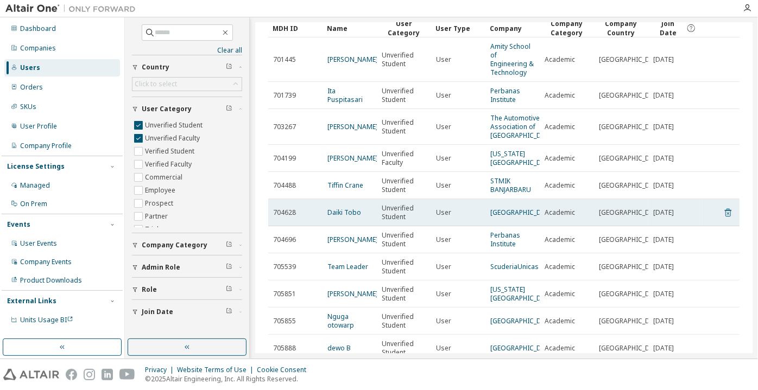
click at [723, 219] on icon at bounding box center [728, 212] width 10 height 13
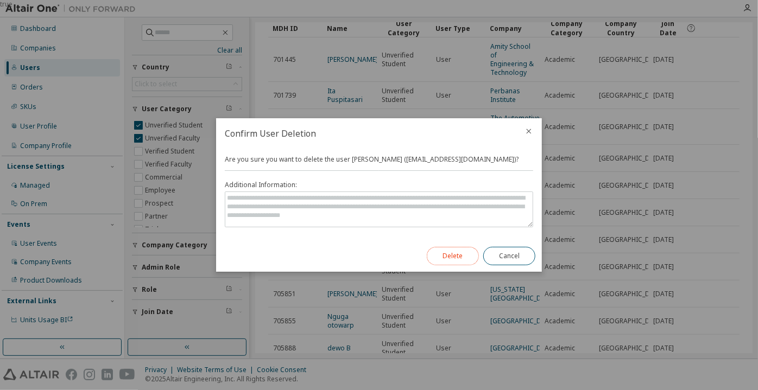
click at [447, 259] on button "Delete" at bounding box center [453, 256] width 52 height 18
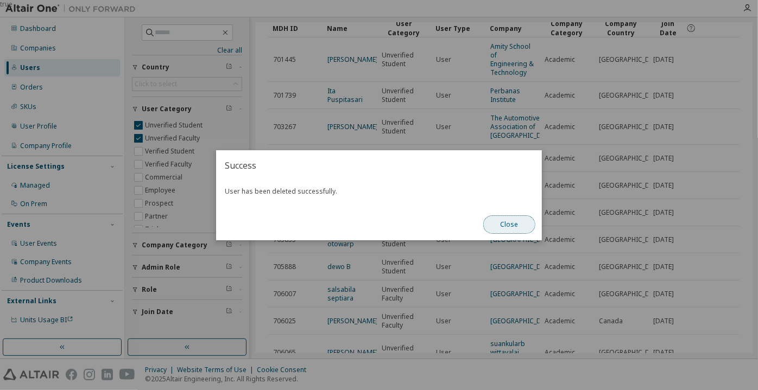
click at [499, 224] on button "Close" at bounding box center [509, 225] width 52 height 18
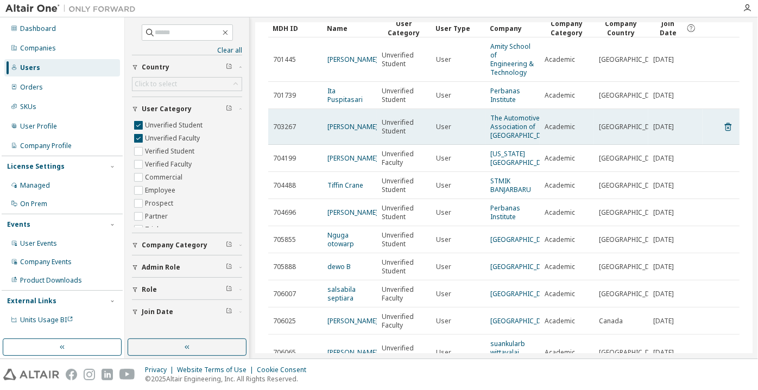
scroll to position [98, 0]
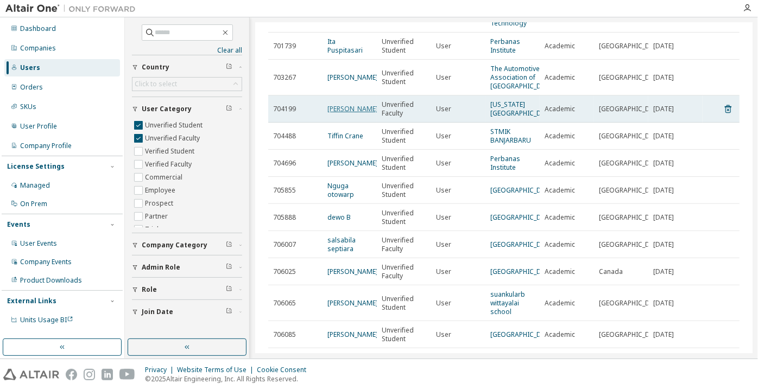
click at [339, 114] on link "Hubert Leo" at bounding box center [352, 108] width 51 height 9
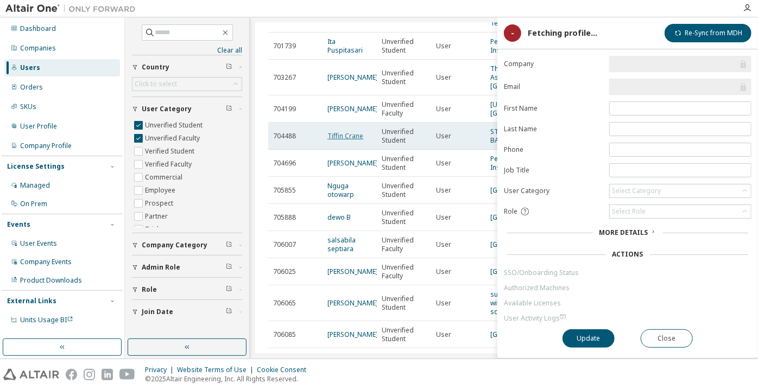
click at [346, 141] on link "Tiffin Crane" at bounding box center [345, 135] width 36 height 9
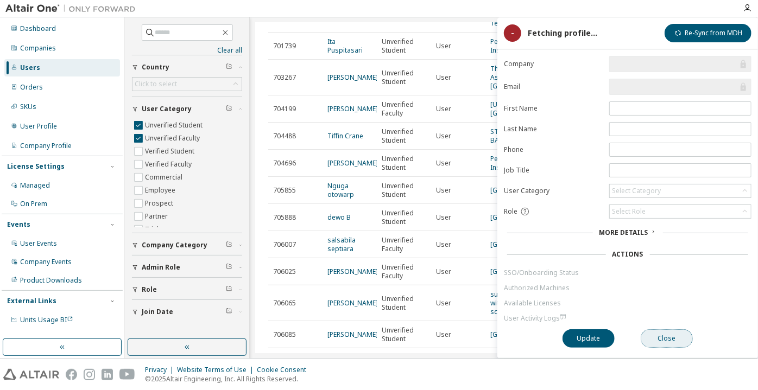
click at [655, 332] on button "Close" at bounding box center [667, 339] width 52 height 18
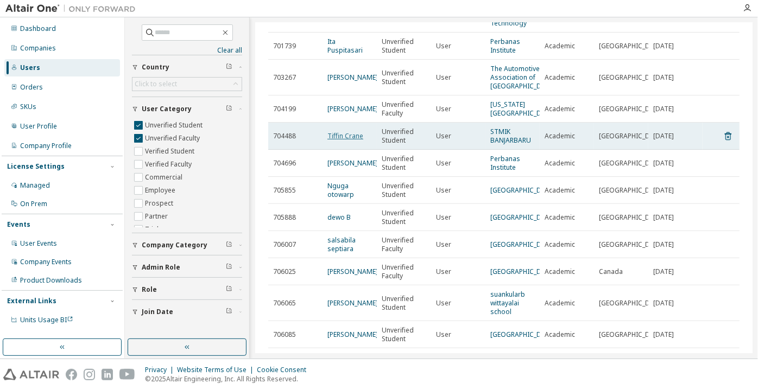
click at [343, 141] on link "Tiffin Crane" at bounding box center [345, 135] width 36 height 9
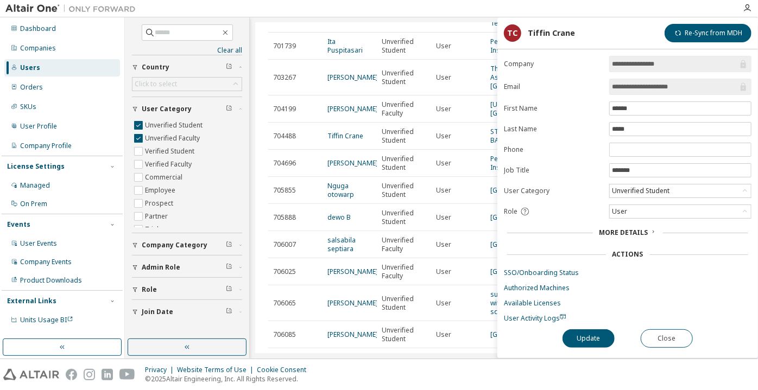
drag, startPoint x: 685, startPoint y: 86, endPoint x: 636, endPoint y: 93, distance: 49.4
click at [636, 93] on span "**********" at bounding box center [680, 87] width 142 height 16
click at [663, 336] on button "Close" at bounding box center [667, 339] width 52 height 18
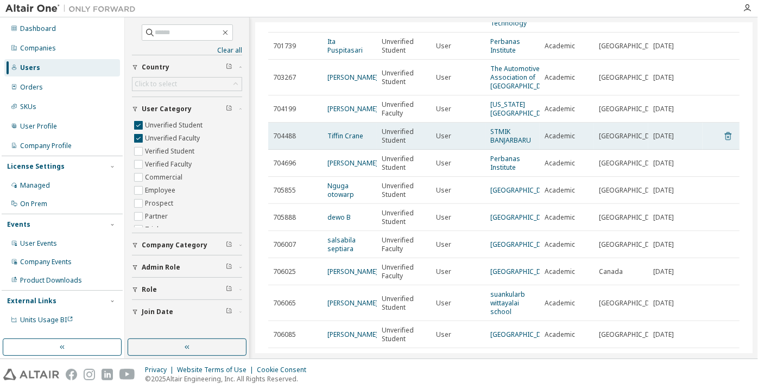
click at [723, 143] on icon at bounding box center [728, 136] width 10 height 13
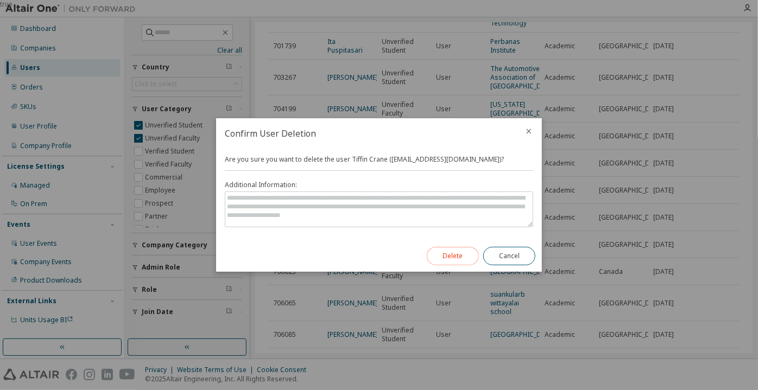
click at [455, 257] on button "Delete" at bounding box center [453, 256] width 52 height 18
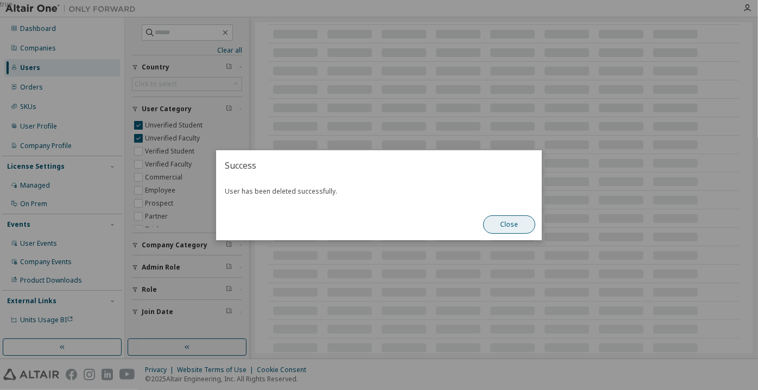
click at [509, 222] on button "Close" at bounding box center [509, 225] width 52 height 18
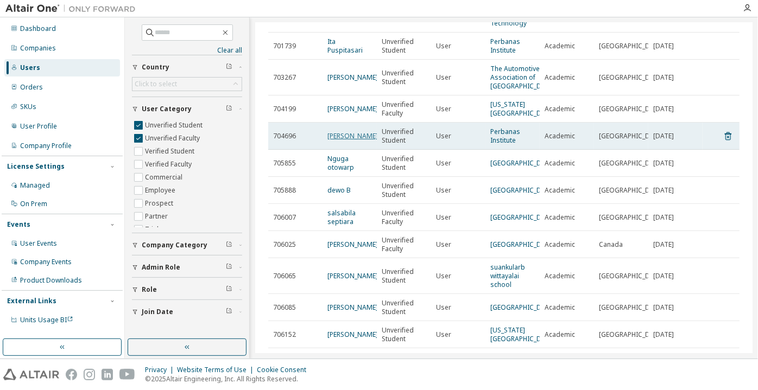
click at [341, 141] on link "Yayah Inayah" at bounding box center [352, 135] width 51 height 9
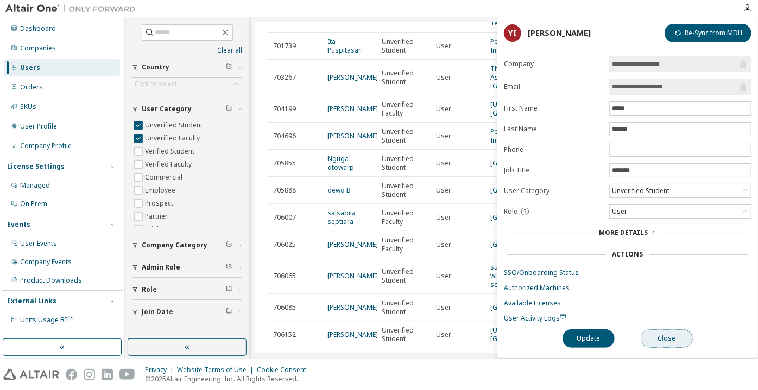
click at [665, 343] on button "Close" at bounding box center [667, 339] width 52 height 18
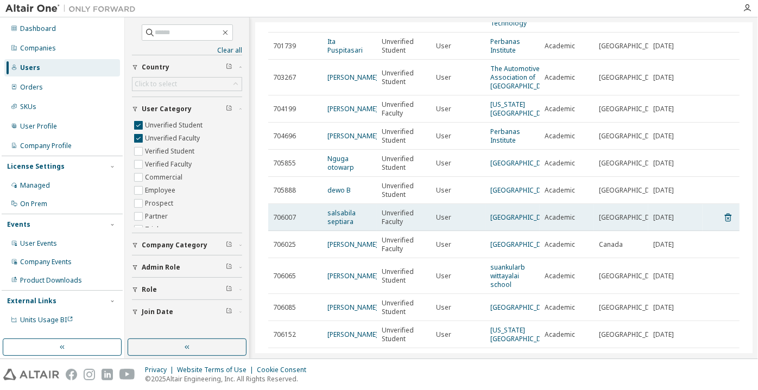
scroll to position [197, 0]
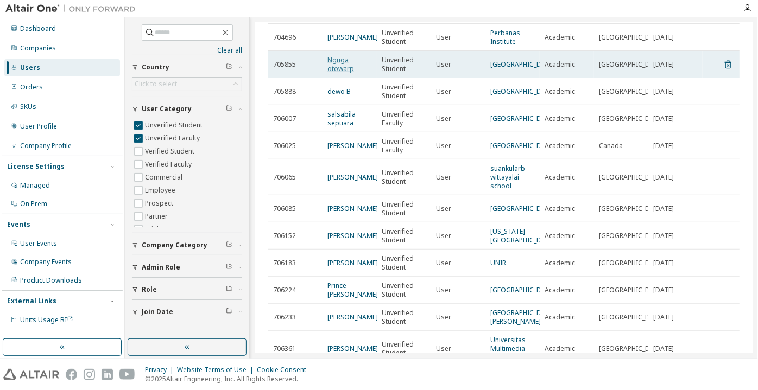
click at [336, 73] on link "Nguga otowarp" at bounding box center [340, 64] width 27 height 18
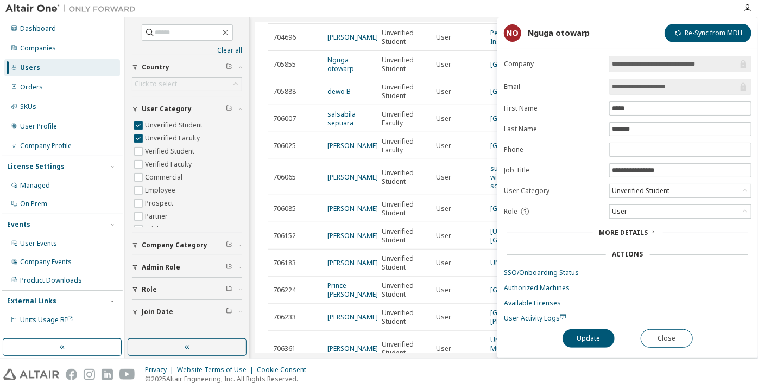
drag, startPoint x: 692, startPoint y: 90, endPoint x: 654, endPoint y: 91, distance: 38.0
click at [654, 91] on input "**********" at bounding box center [675, 86] width 126 height 11
click at [679, 337] on button "Close" at bounding box center [667, 339] width 52 height 18
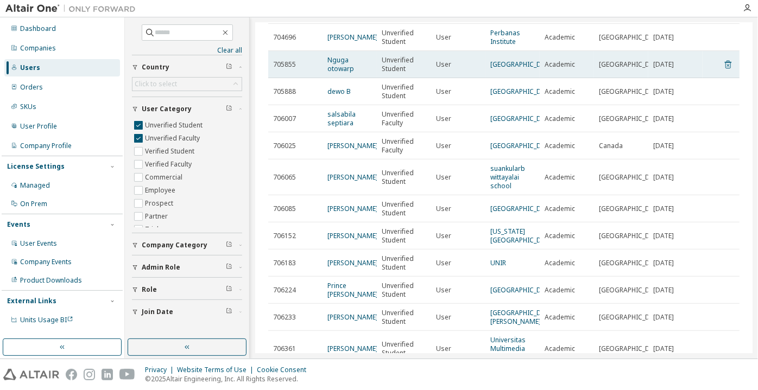
click at [727, 78] on tr "705855 Nguga otowarp Unverified Student User Universitas Mercu Buana Jakarta Ac…" at bounding box center [503, 64] width 471 height 27
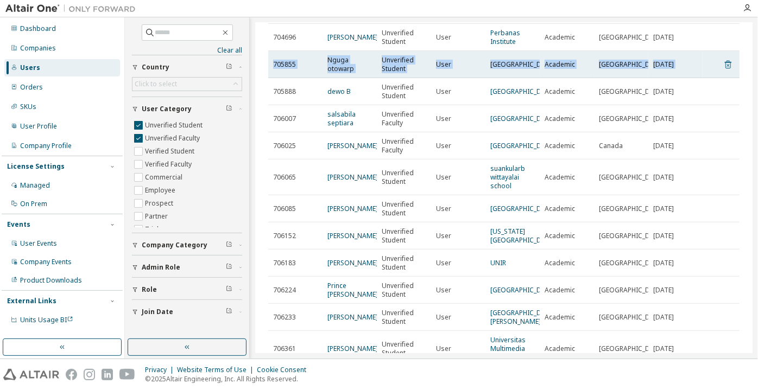
click at [723, 71] on icon at bounding box center [728, 64] width 10 height 13
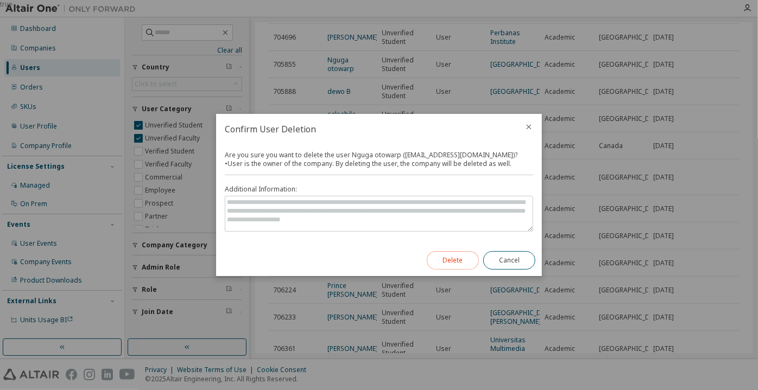
click at [450, 263] on button "Delete" at bounding box center [453, 260] width 52 height 18
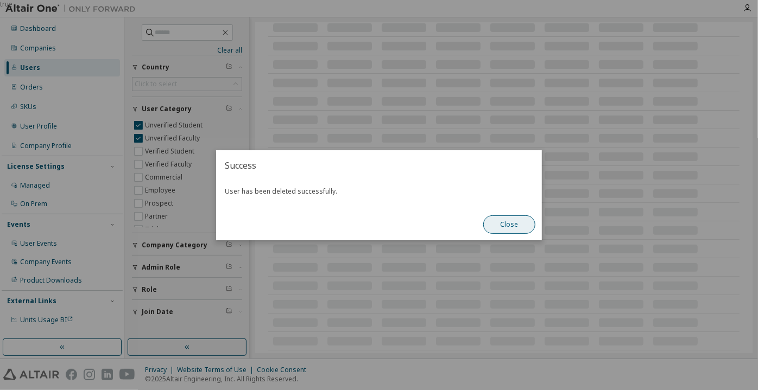
click at [499, 219] on button "Close" at bounding box center [509, 225] width 52 height 18
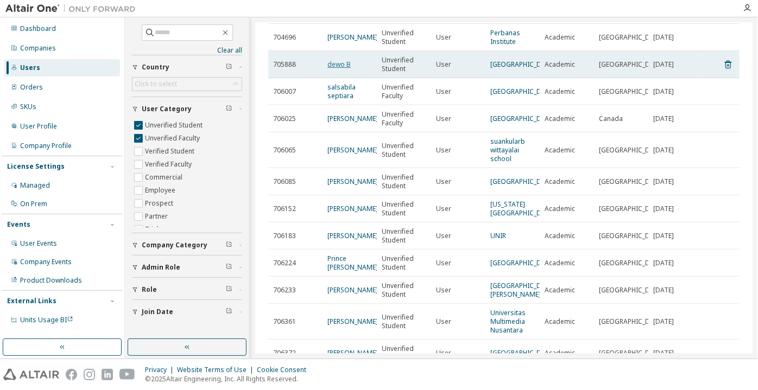
click at [343, 69] on link "dewo B" at bounding box center [338, 64] width 23 height 9
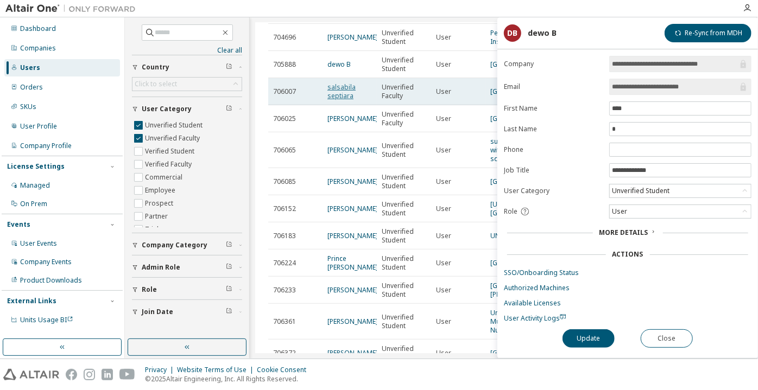
click at [346, 100] on link "salsabila septiara" at bounding box center [341, 92] width 28 height 18
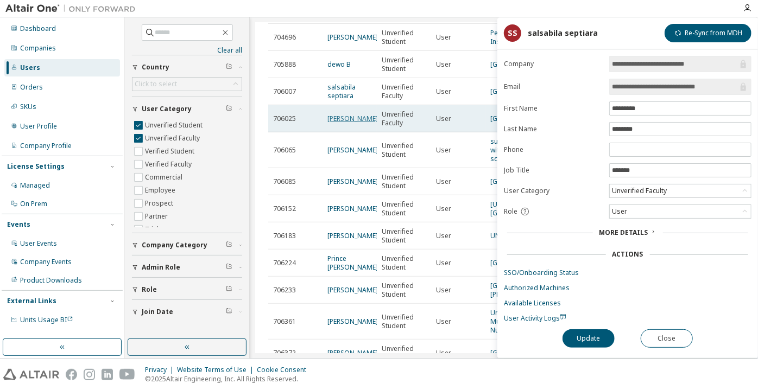
click at [339, 123] on link "Vaishali Yadav" at bounding box center [352, 118] width 51 height 9
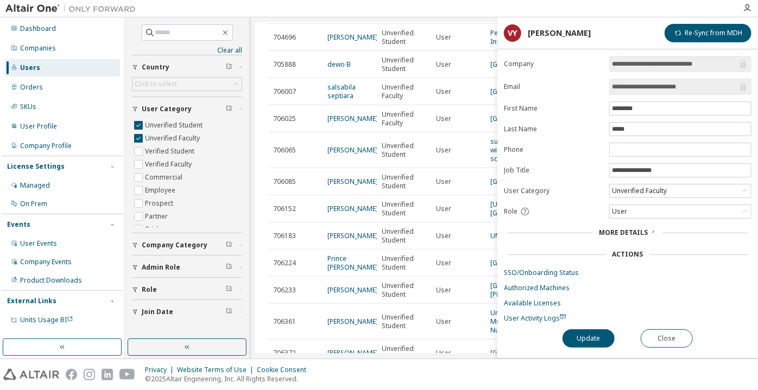
drag, startPoint x: 692, startPoint y: 86, endPoint x: 640, endPoint y: 94, distance: 52.3
click at [640, 94] on form "**********" at bounding box center [628, 189] width 248 height 267
click at [663, 335] on button "Close" at bounding box center [667, 339] width 52 height 18
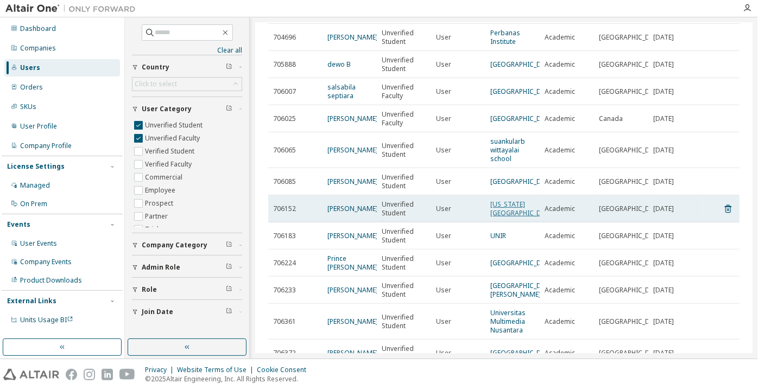
scroll to position [247, 0]
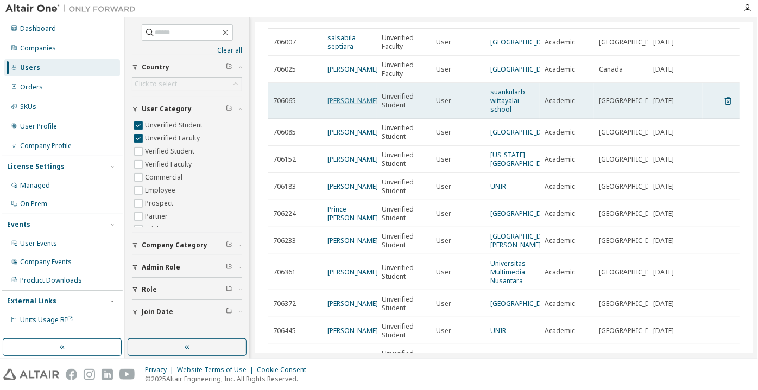
click at [350, 105] on link "PONKAEWTA WONGPRAPARAT" at bounding box center [352, 100] width 51 height 9
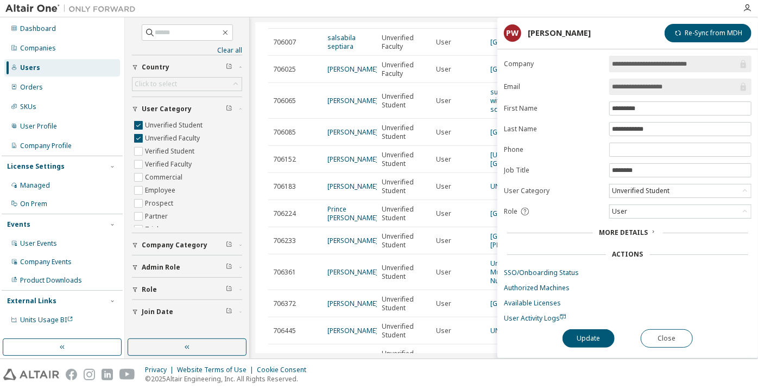
drag, startPoint x: 681, startPoint y: 85, endPoint x: 647, endPoint y: 89, distance: 33.9
click at [647, 89] on input "**********" at bounding box center [675, 86] width 126 height 11
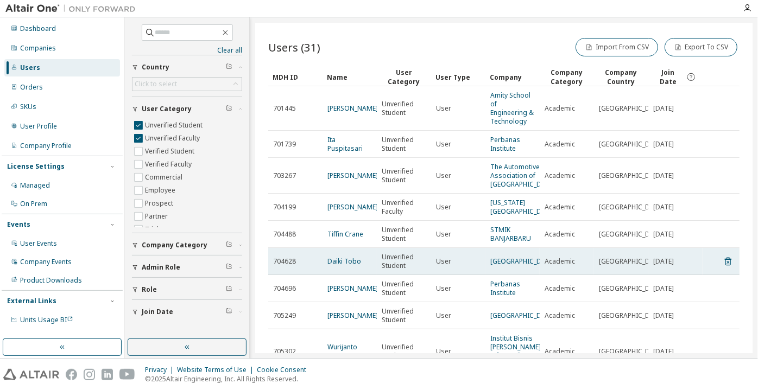
scroll to position [131, 0]
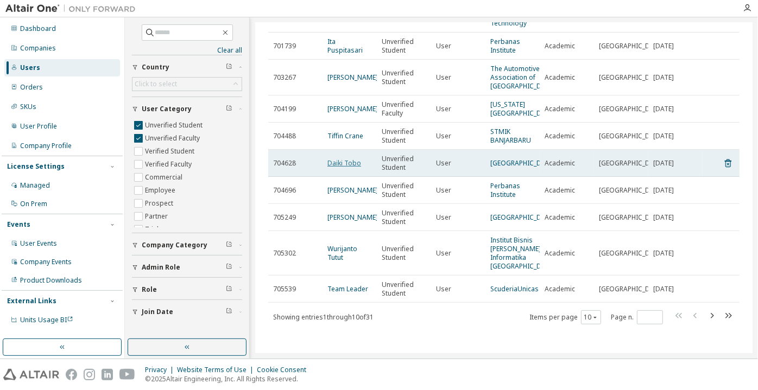
click at [340, 159] on link "Daiki Tobo" at bounding box center [344, 163] width 34 height 9
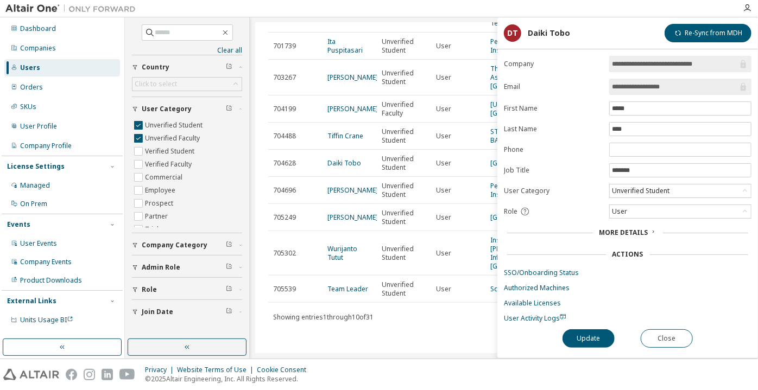
drag, startPoint x: 686, startPoint y: 85, endPoint x: 656, endPoint y: 91, distance: 30.5
click at [656, 91] on input "**********" at bounding box center [675, 86] width 126 height 11
click at [676, 331] on button "Close" at bounding box center [667, 339] width 52 height 18
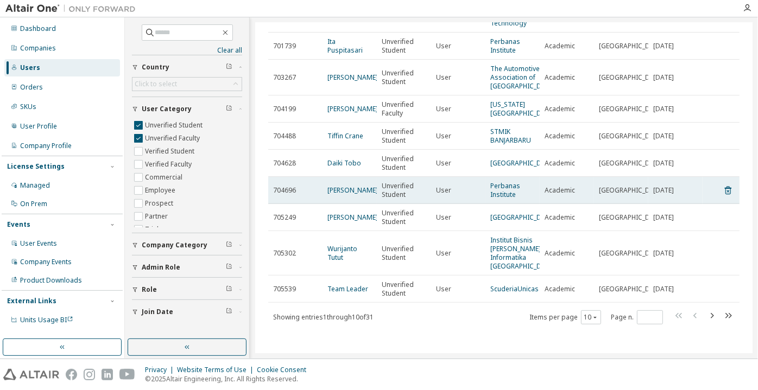
click at [347, 177] on td "Yayah Inayah" at bounding box center [350, 190] width 54 height 27
click at [343, 186] on link "Yayah Inayah" at bounding box center [352, 190] width 51 height 9
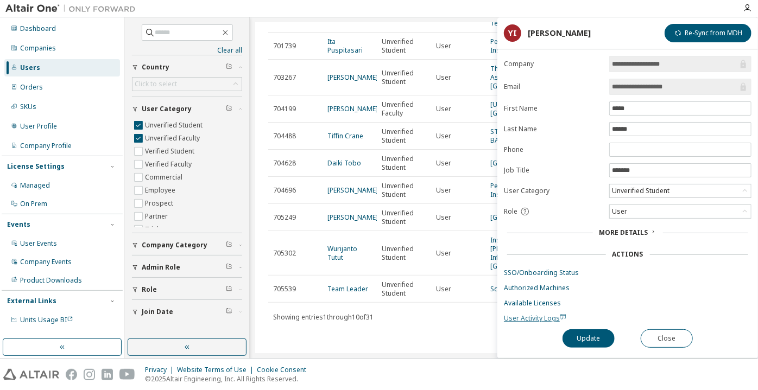
click at [531, 318] on span "User Activity Logs" at bounding box center [535, 318] width 62 height 9
click at [661, 338] on button "Close" at bounding box center [667, 339] width 52 height 18
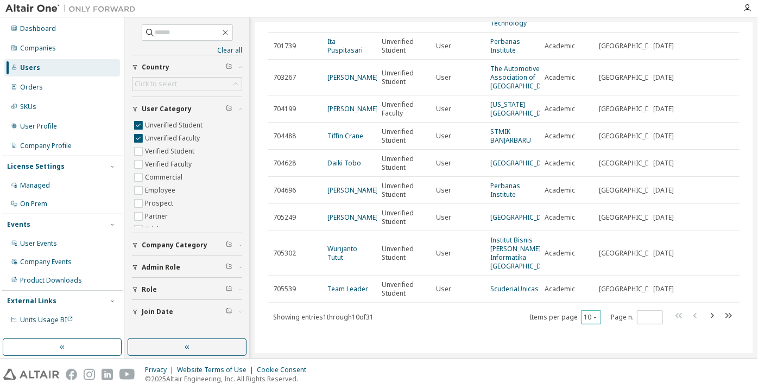
click at [592, 320] on icon "button" at bounding box center [595, 317] width 7 height 7
click at [584, 304] on div "100" at bounding box center [586, 303] width 87 height 13
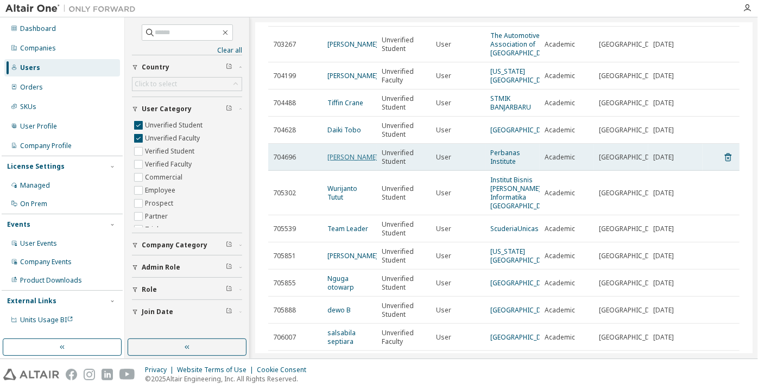
click at [339, 162] on link "[PERSON_NAME]" at bounding box center [352, 157] width 51 height 9
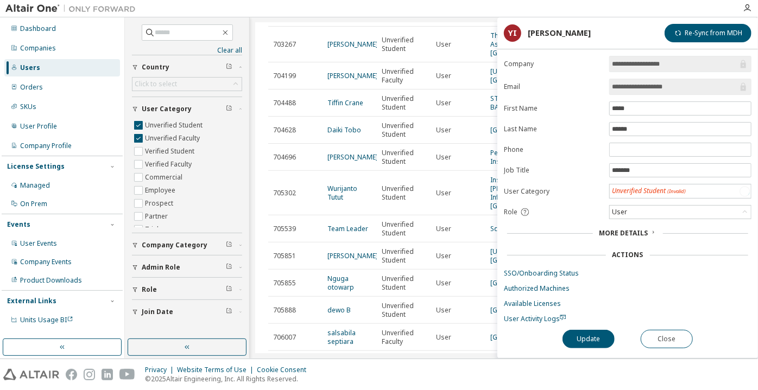
drag, startPoint x: 682, startPoint y: 86, endPoint x: 646, endPoint y: 91, distance: 36.6
click at [646, 91] on input "**********" at bounding box center [675, 86] width 126 height 11
click at [673, 334] on button "Close" at bounding box center [667, 339] width 52 height 18
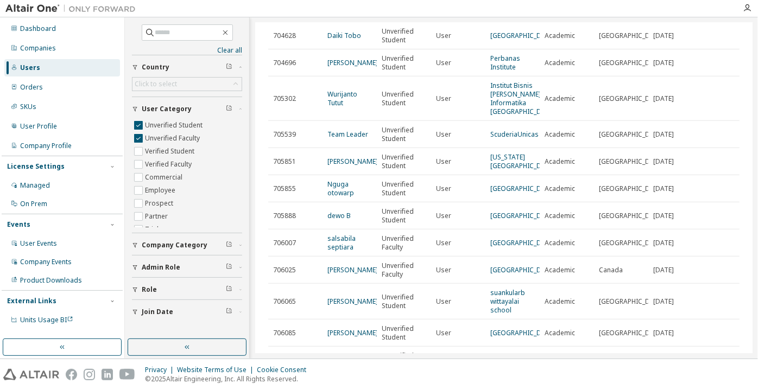
scroll to position [230, 0]
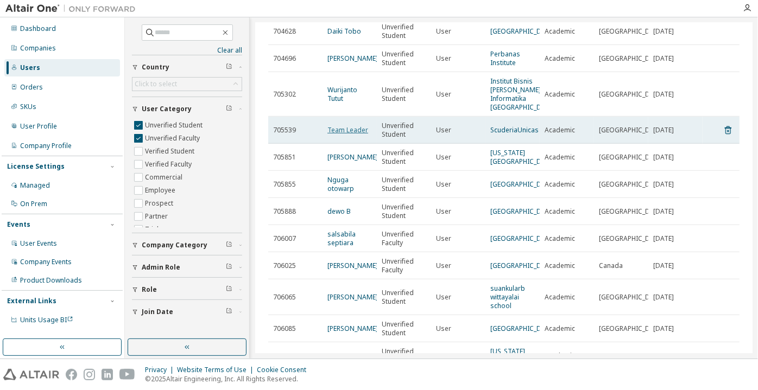
click at [346, 135] on link "Team Leader" at bounding box center [347, 129] width 41 height 9
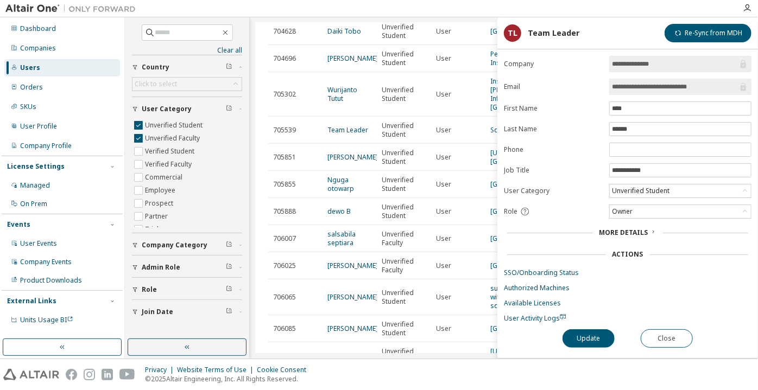
drag, startPoint x: 702, startPoint y: 87, endPoint x: 652, endPoint y: 91, distance: 50.1
click at [652, 91] on input "**********" at bounding box center [675, 86] width 126 height 11
click at [512, 315] on span "User Activity Logs" at bounding box center [535, 318] width 62 height 9
click at [664, 334] on button "Close" at bounding box center [667, 339] width 52 height 18
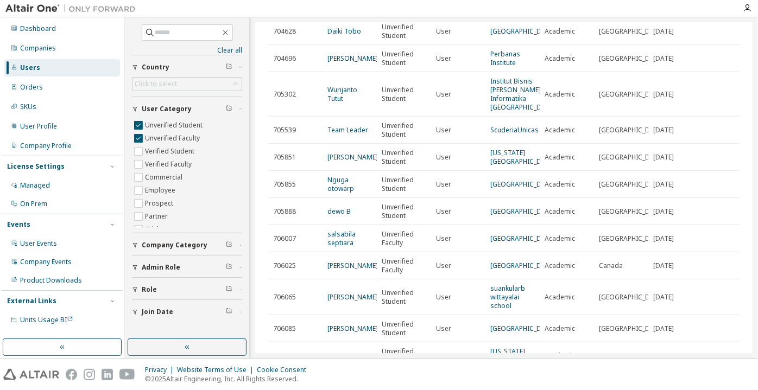
scroll to position [280, 0]
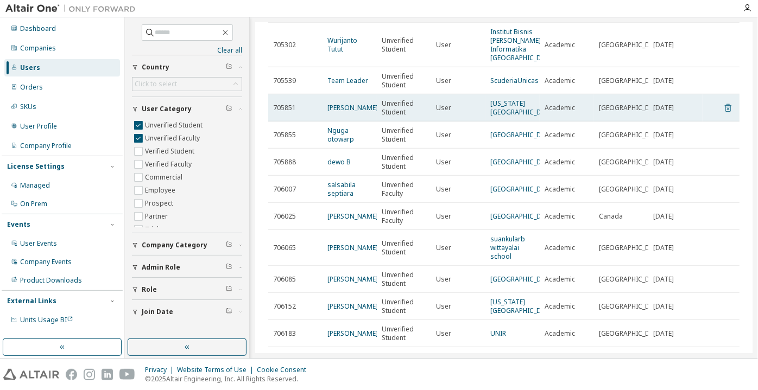
click at [724, 115] on icon at bounding box center [728, 108] width 10 height 13
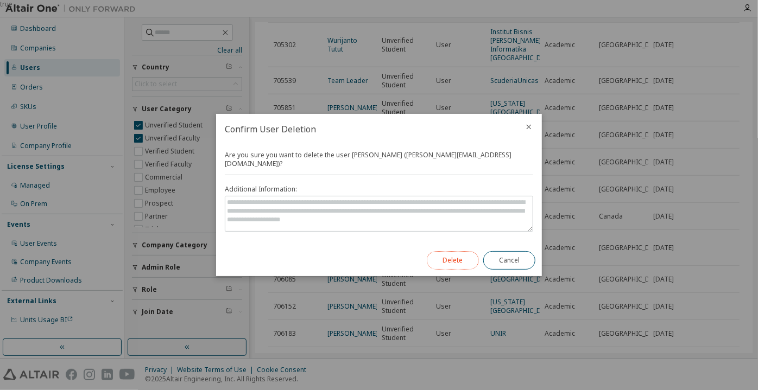
click at [461, 256] on button "Delete" at bounding box center [453, 260] width 52 height 18
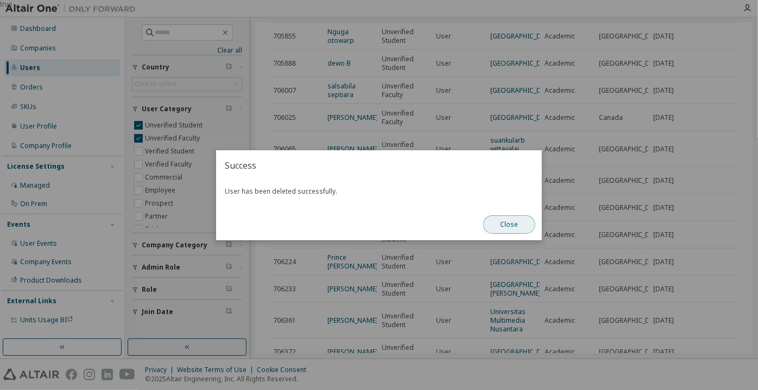
click at [511, 223] on button "Close" at bounding box center [509, 225] width 52 height 18
